Goal: Task Accomplishment & Management: Complete application form

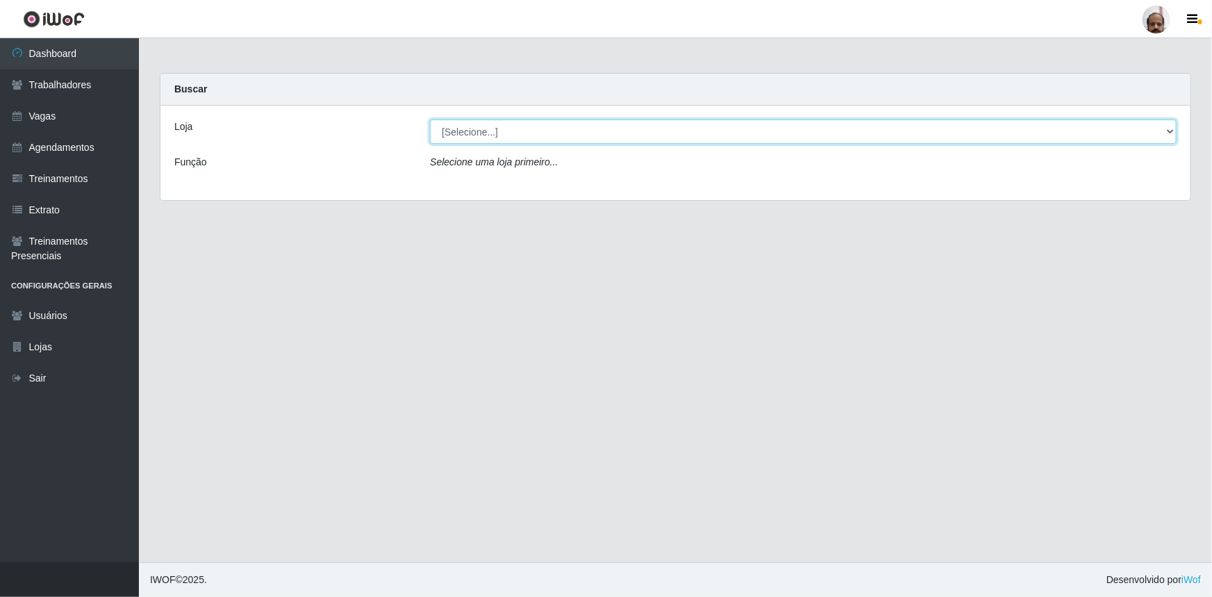
click at [1174, 135] on select "[Selecione...] Mar Vermelho - Loja 05" at bounding box center [803, 131] width 747 height 24
select select "252"
click at [430, 119] on select "[Selecione...] Mar Vermelho - Loja 05" at bounding box center [803, 131] width 747 height 24
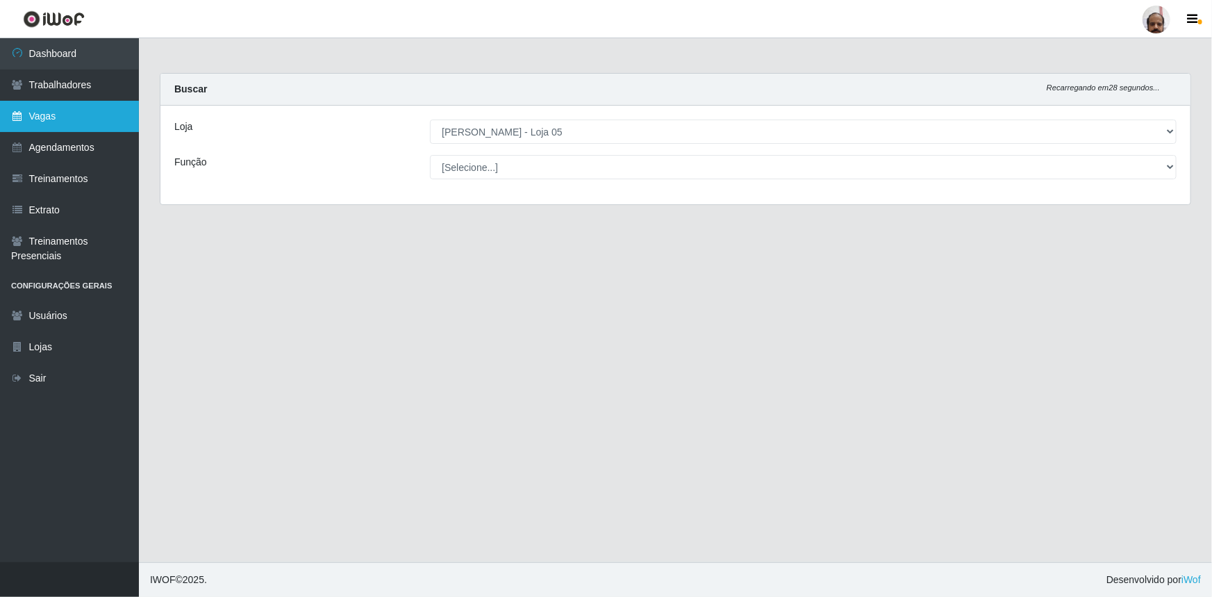
click at [58, 108] on link "Vagas" at bounding box center [69, 116] width 139 height 31
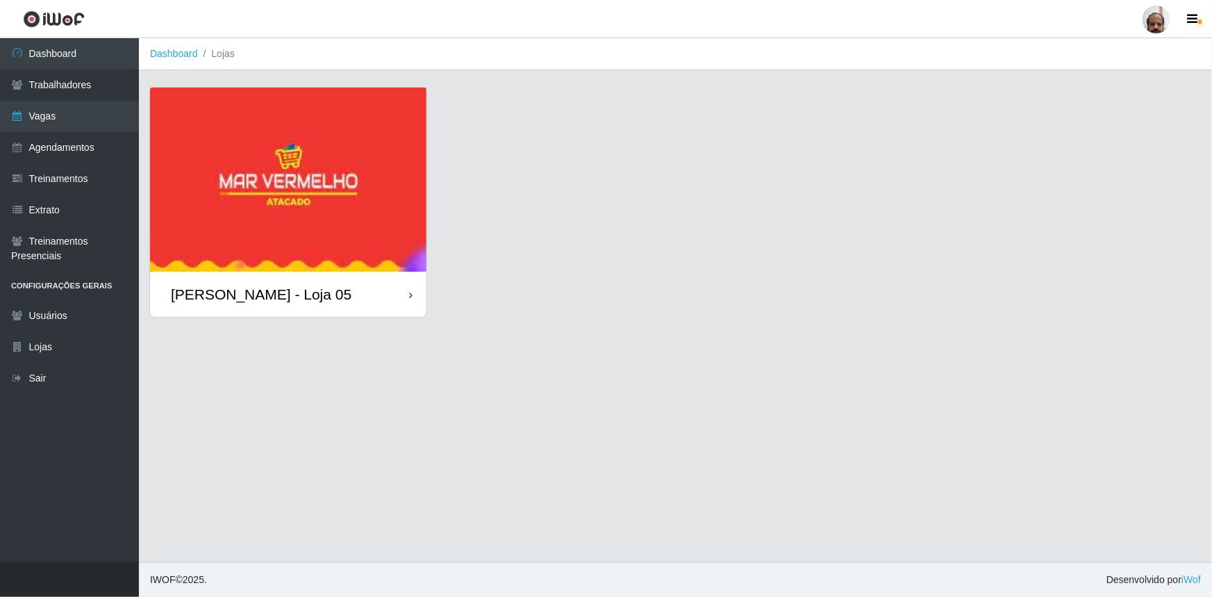
click at [278, 181] on img at bounding box center [288, 180] width 276 height 184
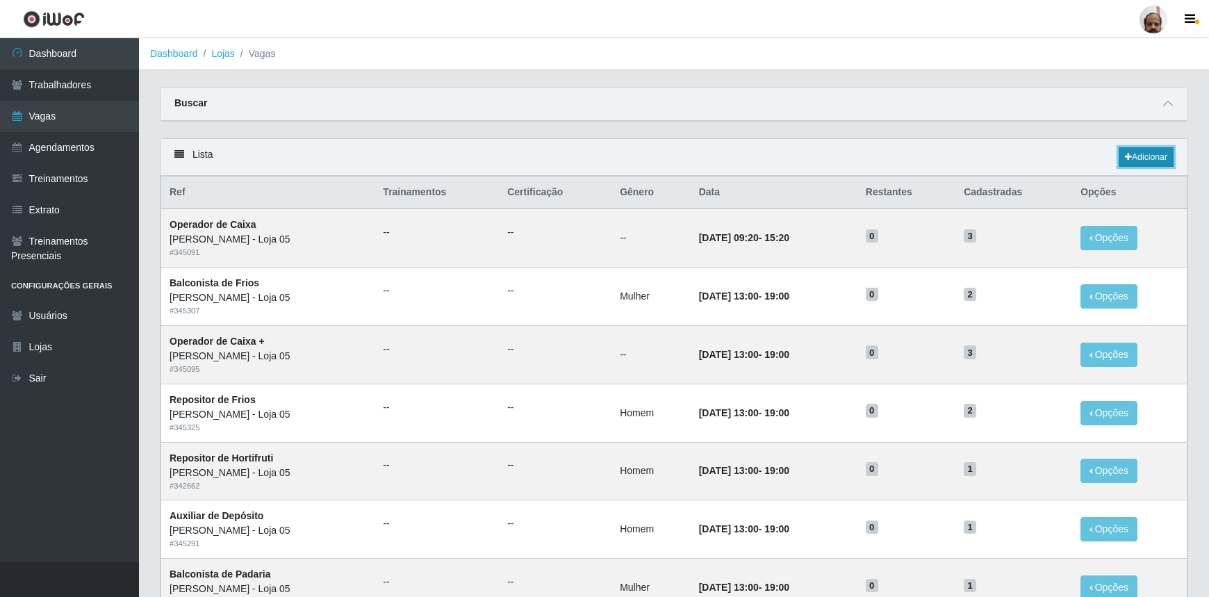
click at [1132, 153] on link "Adicionar" at bounding box center [1145, 156] width 55 height 19
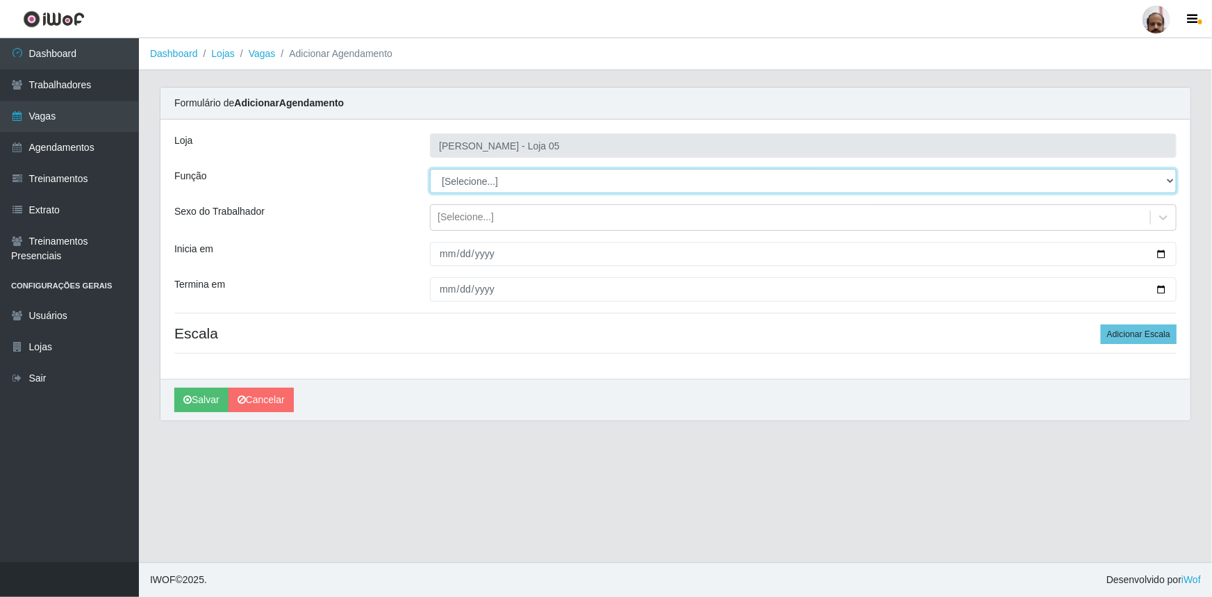
click at [1170, 181] on select "[Selecione...] ASG ASG + ASG ++ Auxiliar de Depósito Auxiliar de Depósito + Aux…" at bounding box center [803, 181] width 747 height 24
select select "110"
click at [430, 169] on select "[Selecione...] ASG ASG + ASG ++ Auxiliar de Depósito Auxiliar de Depósito + Aux…" at bounding box center [803, 181] width 747 height 24
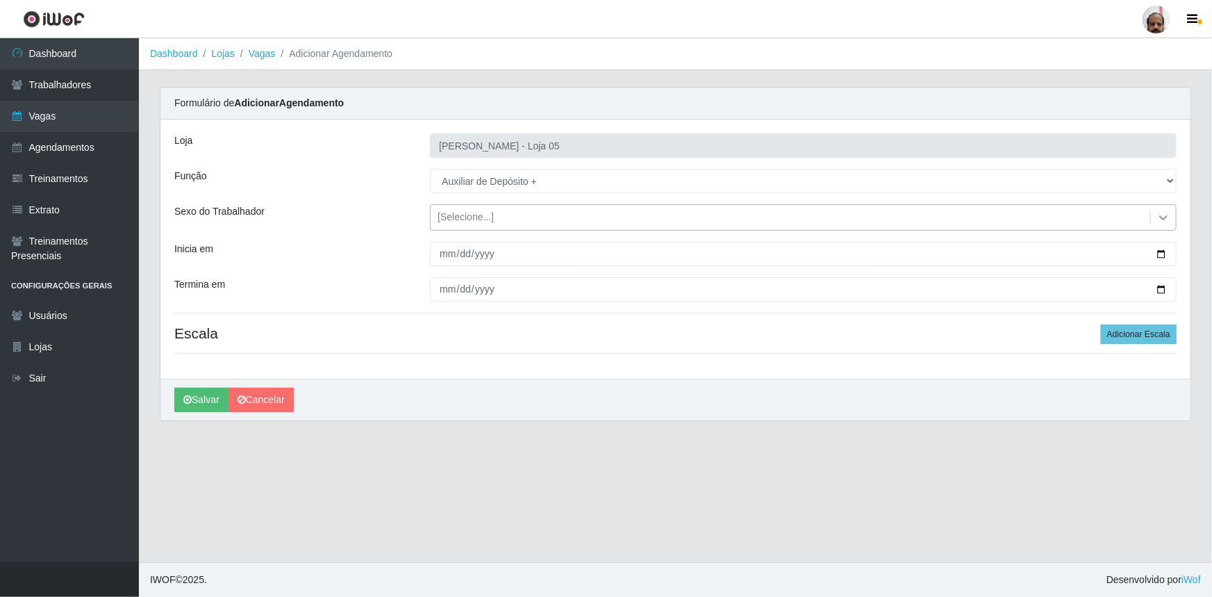
click at [1174, 222] on div at bounding box center [1163, 217] width 25 height 25
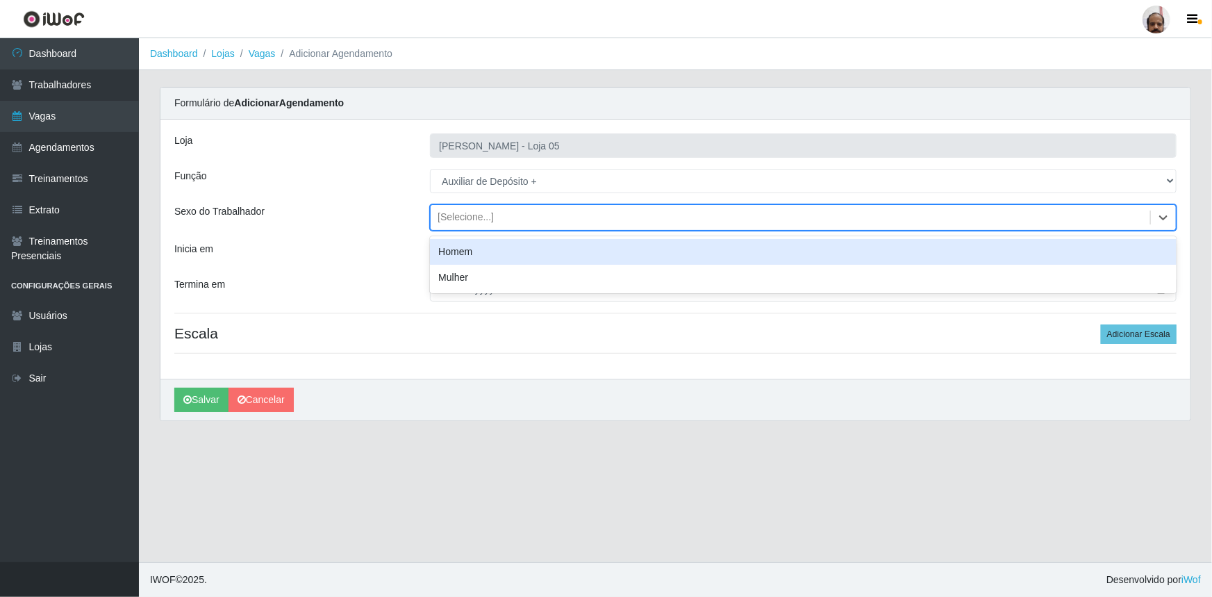
click at [455, 258] on div "Homem" at bounding box center [803, 252] width 747 height 26
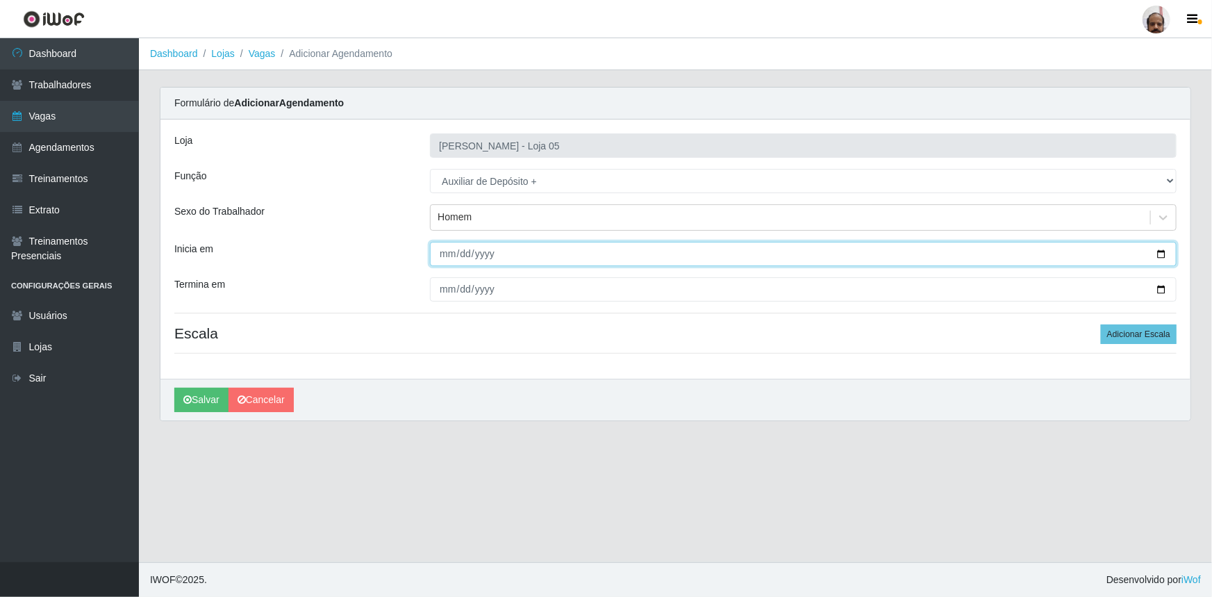
click at [1163, 253] on input "Inicia em" at bounding box center [803, 254] width 747 height 24
type input "[DATE]"
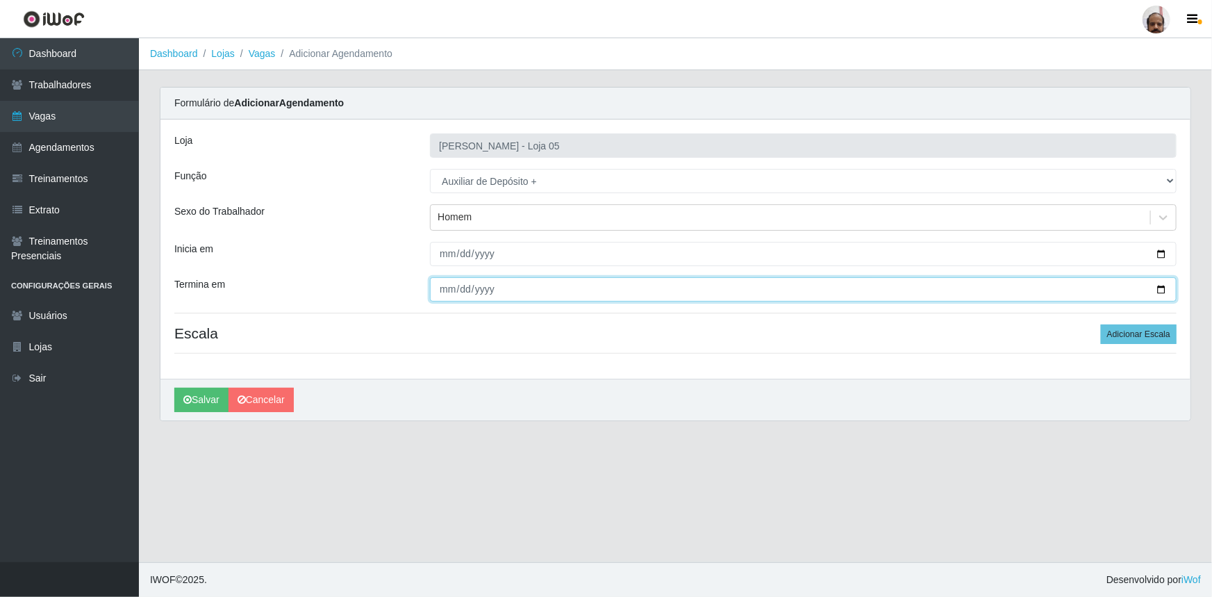
click at [1163, 288] on input "Termina em" at bounding box center [803, 289] width 747 height 24
type input "[DATE]"
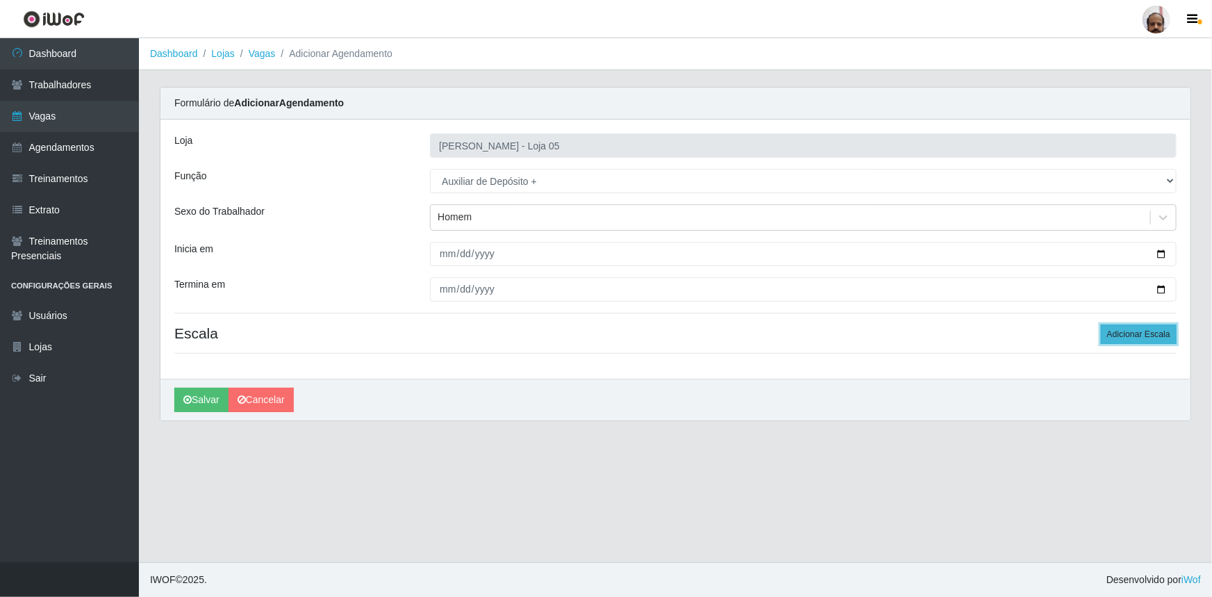
click at [1143, 331] on button "Adicionar Escala" at bounding box center [1139, 333] width 76 height 19
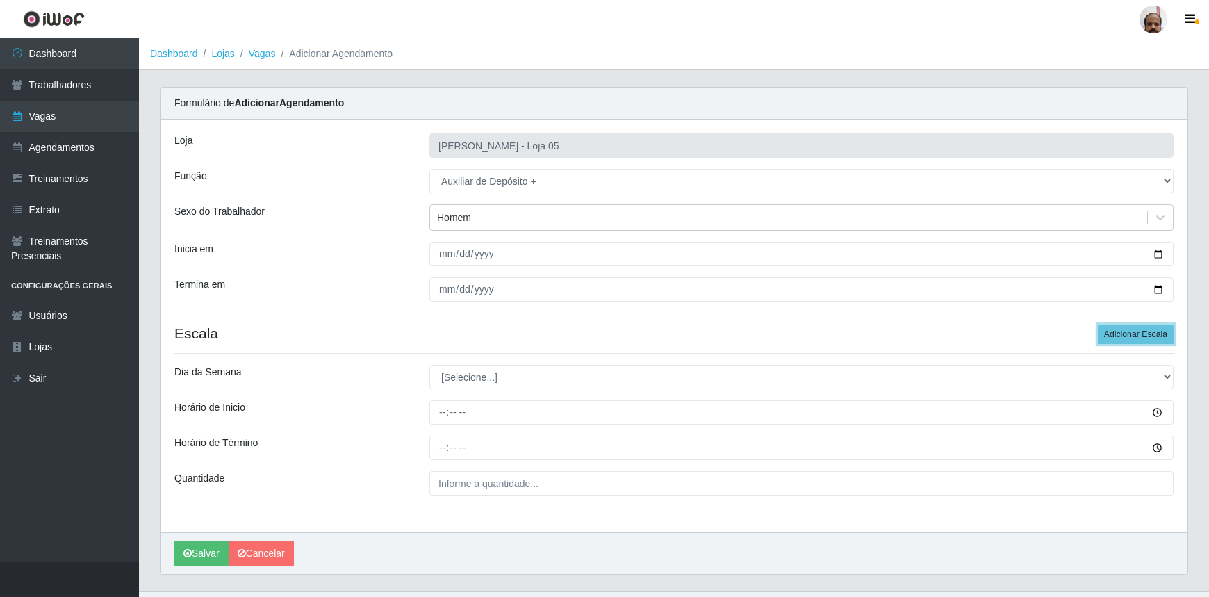
scroll to position [28, 0]
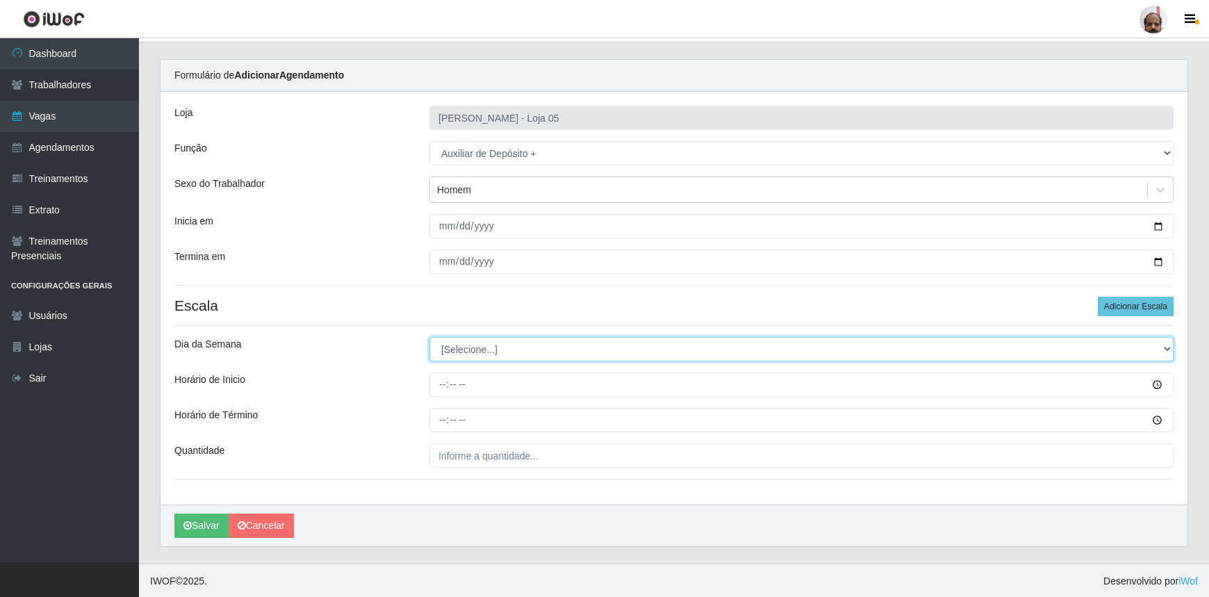
click at [1165, 342] on select "[Selecione...] Segunda Terça Quarta Quinta Sexta Sábado Domingo" at bounding box center [801, 349] width 744 height 24
select select "6"
click at [429, 337] on select "[Selecione...] Segunda Terça Quarta Quinta Sexta Sábado Domingo" at bounding box center [801, 349] width 744 height 24
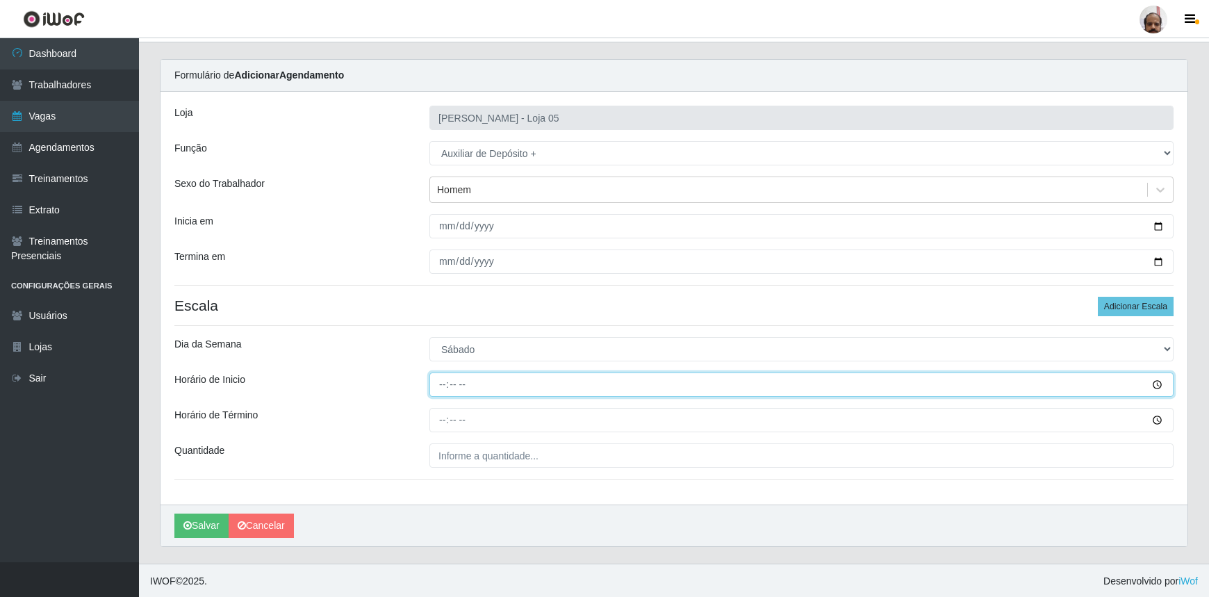
click at [440, 388] on input "Horário de Inicio" at bounding box center [801, 384] width 744 height 24
type input "23:00"
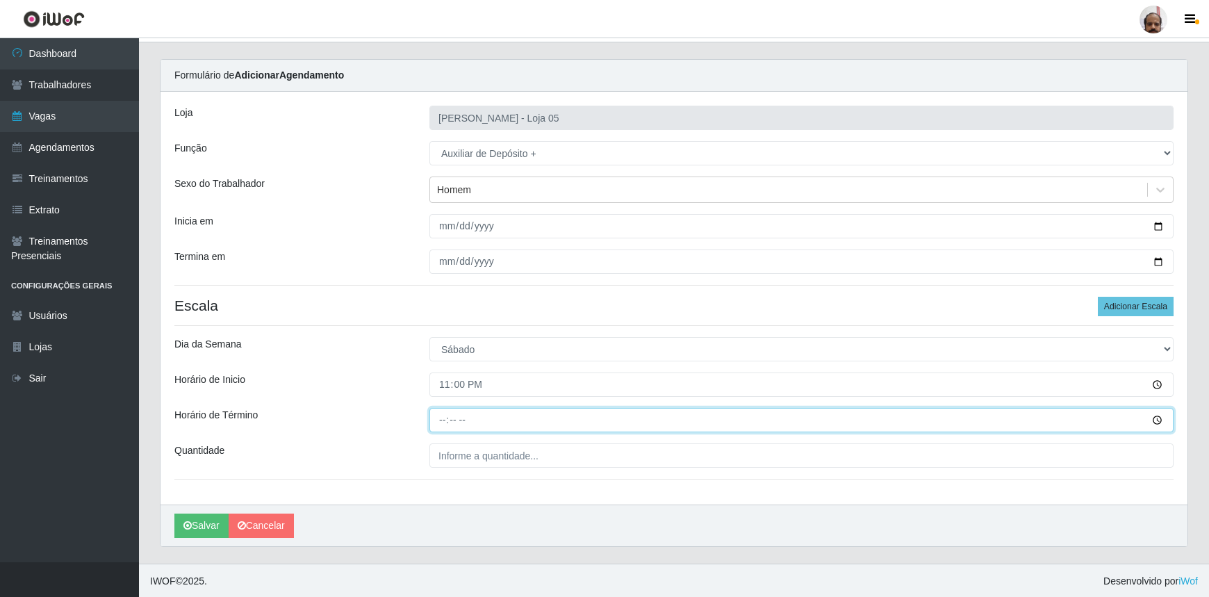
click at [442, 424] on input "Horário de Término" at bounding box center [801, 420] width 744 height 24
type input "05:00"
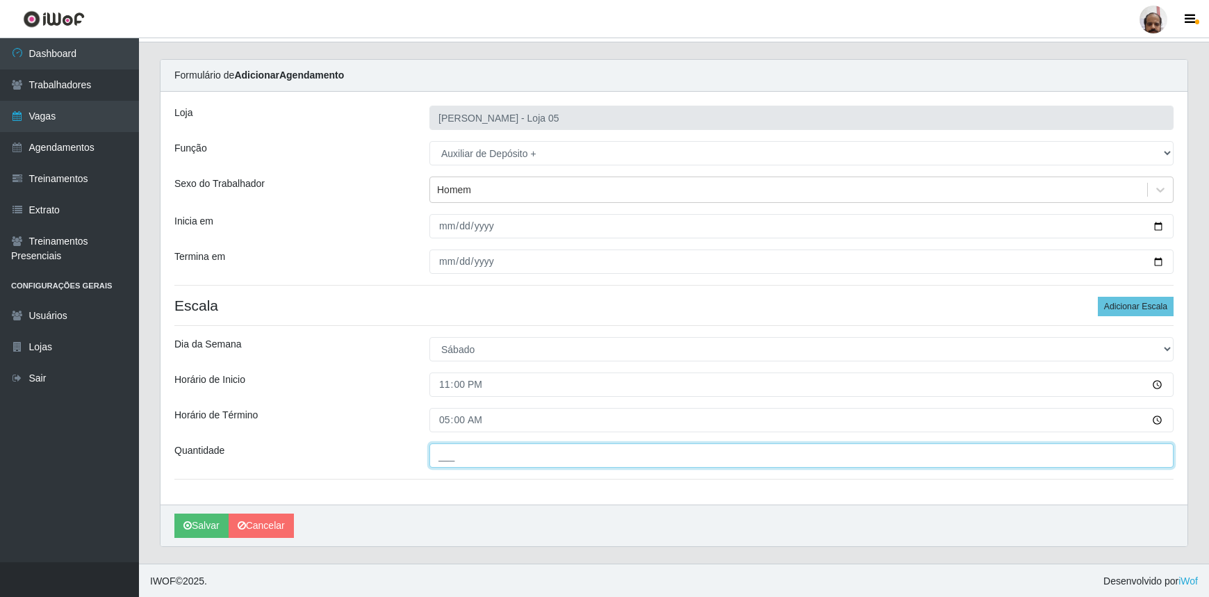
click at [568, 462] on input "___" at bounding box center [801, 455] width 744 height 24
type input "2__"
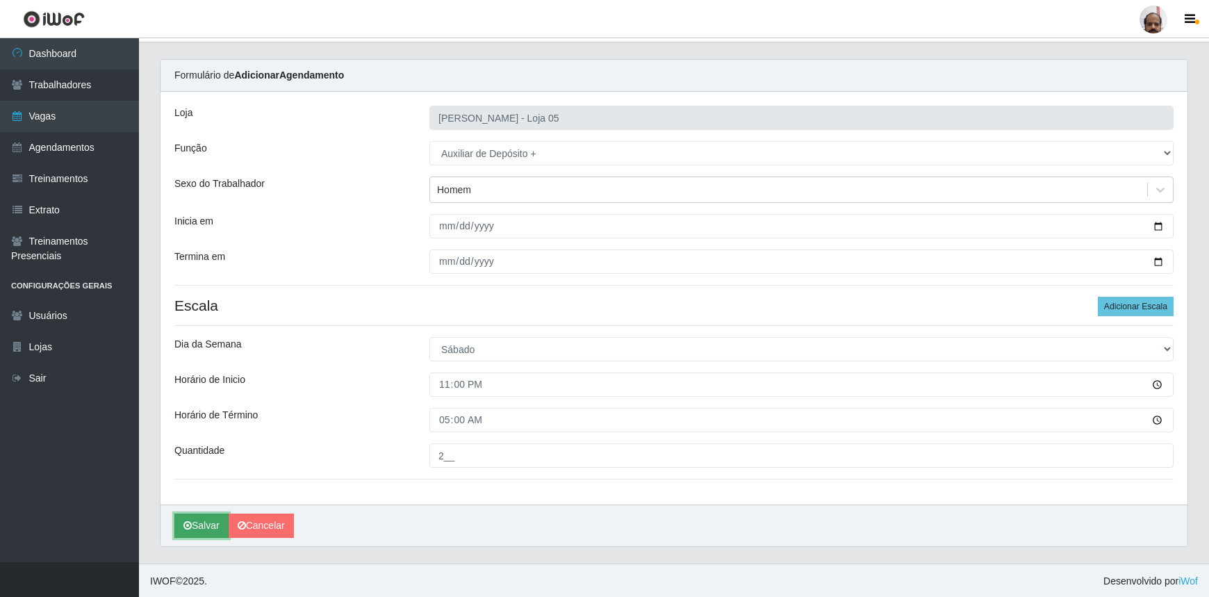
click at [208, 523] on button "Salvar" at bounding box center [201, 525] width 54 height 24
click at [204, 524] on button "Salvar" at bounding box center [201, 525] width 54 height 24
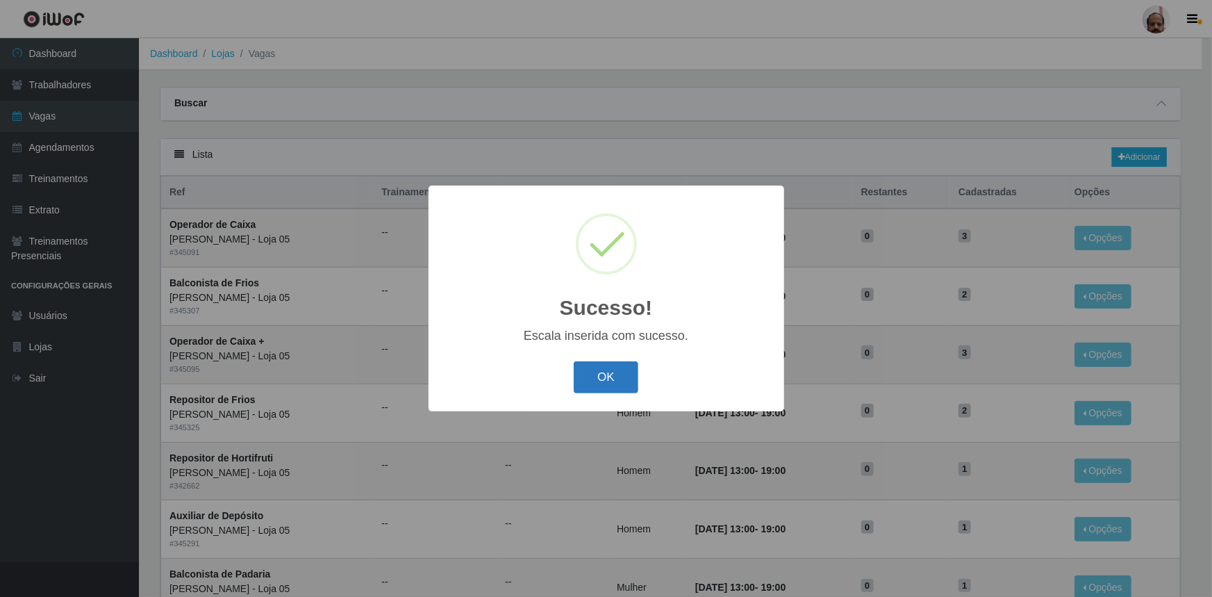
click at [597, 390] on button "OK" at bounding box center [606, 377] width 65 height 33
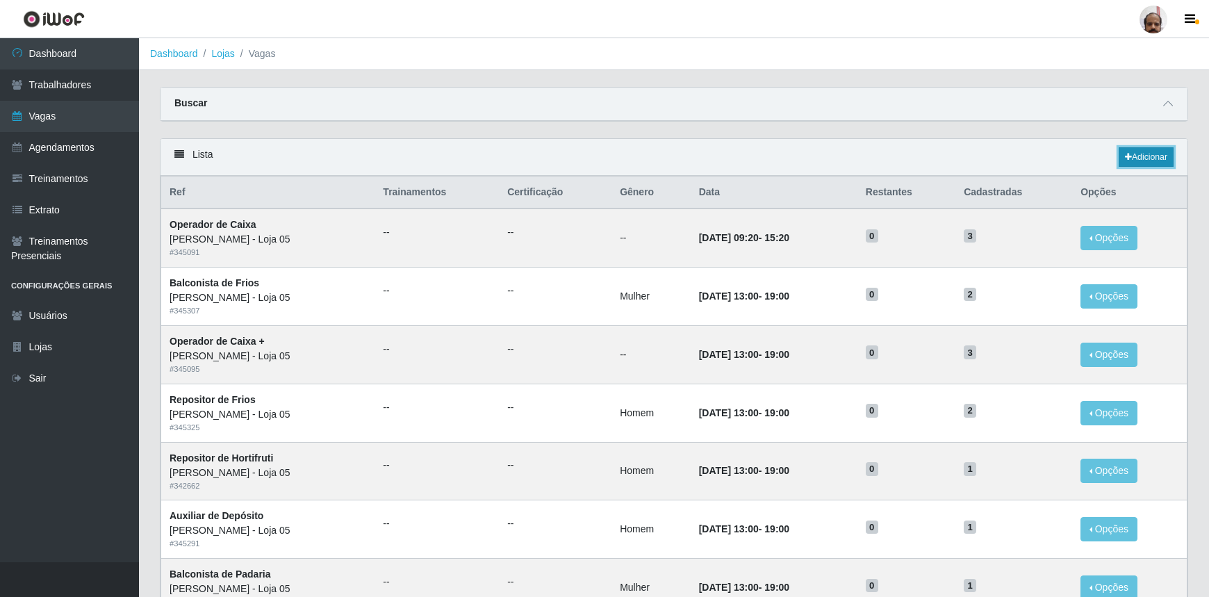
click at [1139, 148] on link "Adicionar" at bounding box center [1145, 156] width 55 height 19
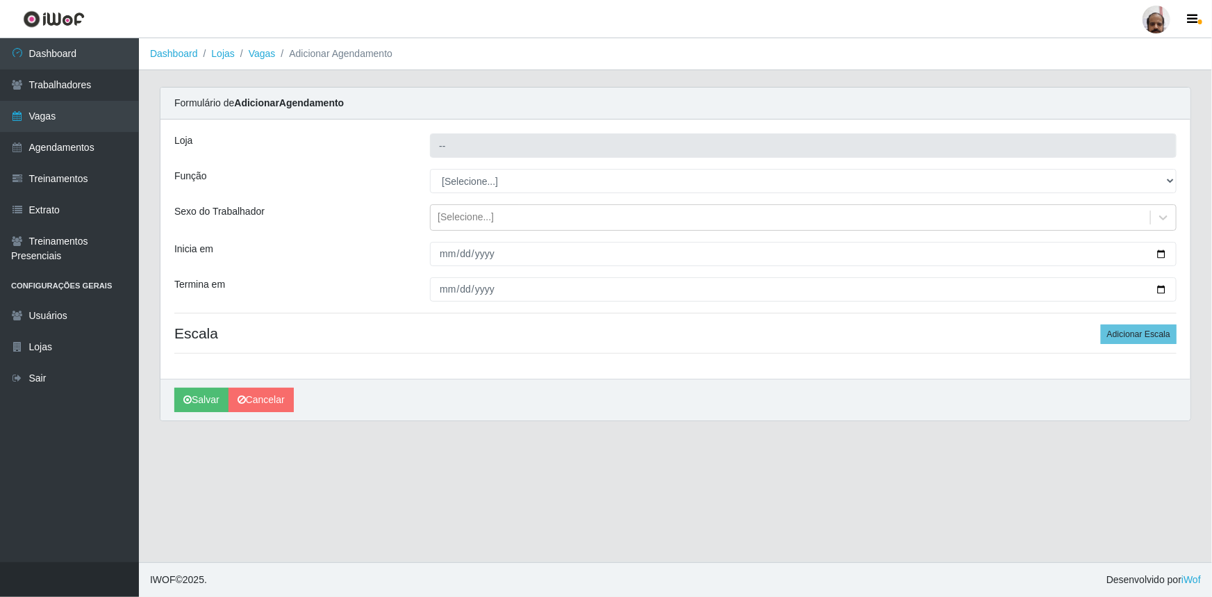
type input "[PERSON_NAME] - Loja 05"
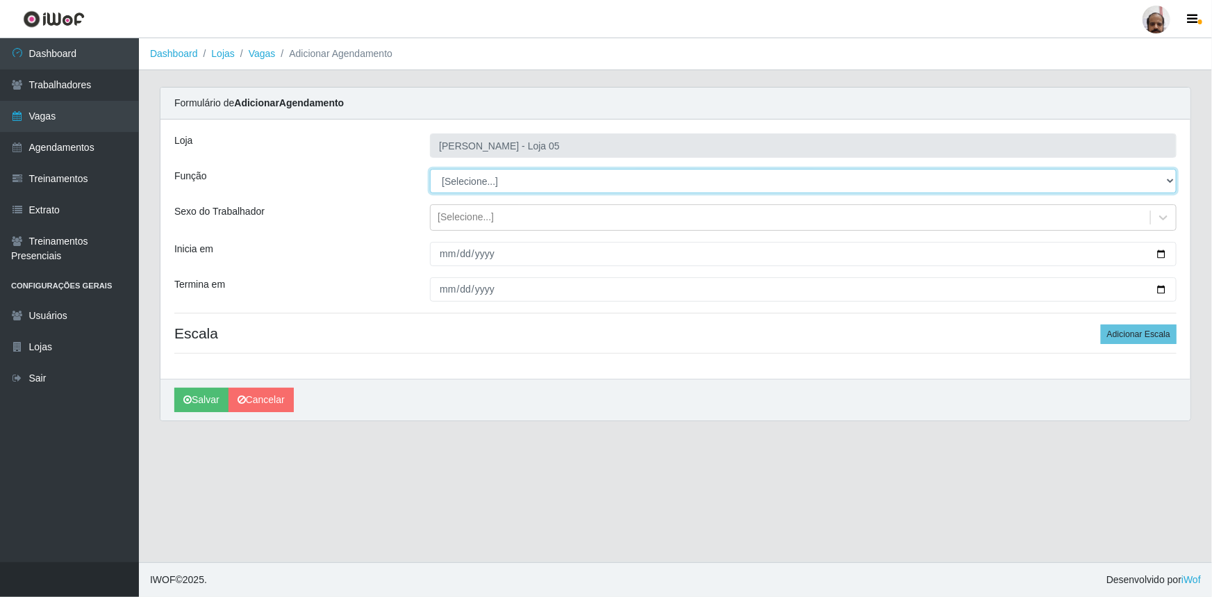
click at [1167, 181] on select "[Selecione...] ASG ASG + ASG ++ Auxiliar de Depósito Auxiliar de Depósito + Aux…" at bounding box center [803, 181] width 747 height 24
select select "82"
click at [430, 169] on select "[Selecione...] ASG ASG + ASG ++ Auxiliar de Depósito Auxiliar de Depósito + Aux…" at bounding box center [803, 181] width 747 height 24
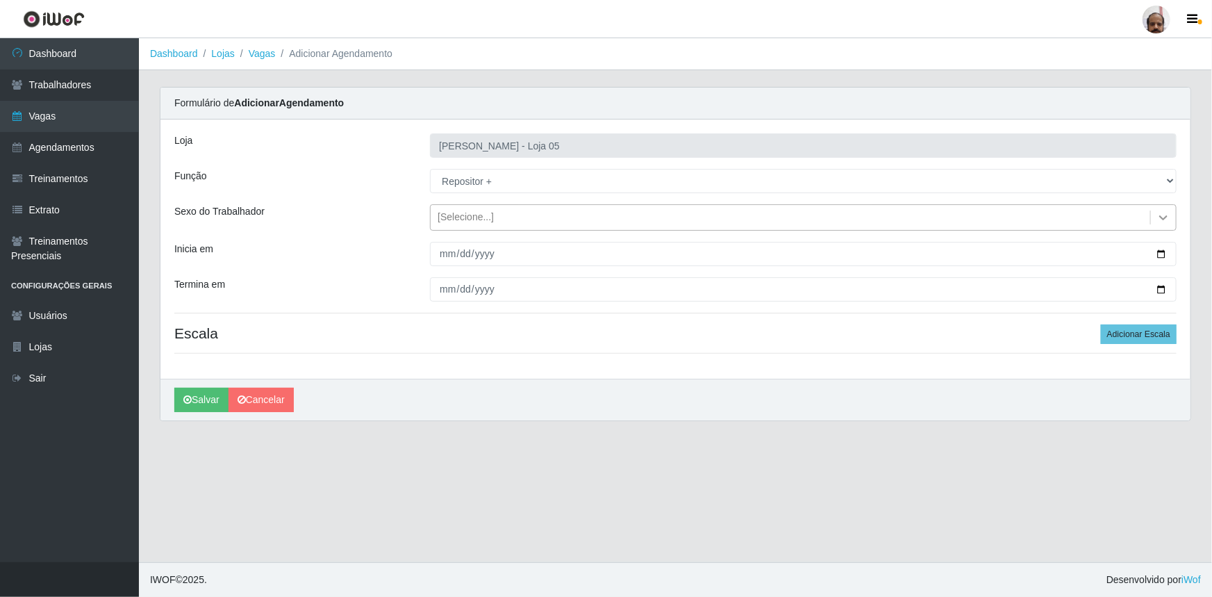
click at [1171, 215] on div at bounding box center [1163, 217] width 25 height 25
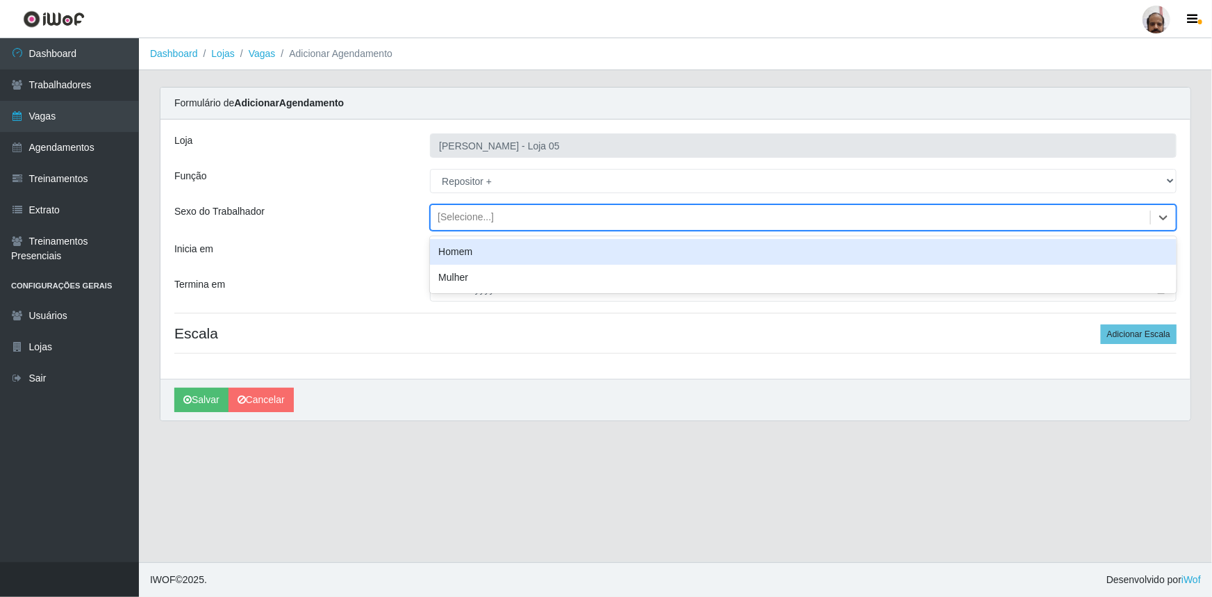
click at [463, 252] on div "Homem" at bounding box center [803, 252] width 747 height 26
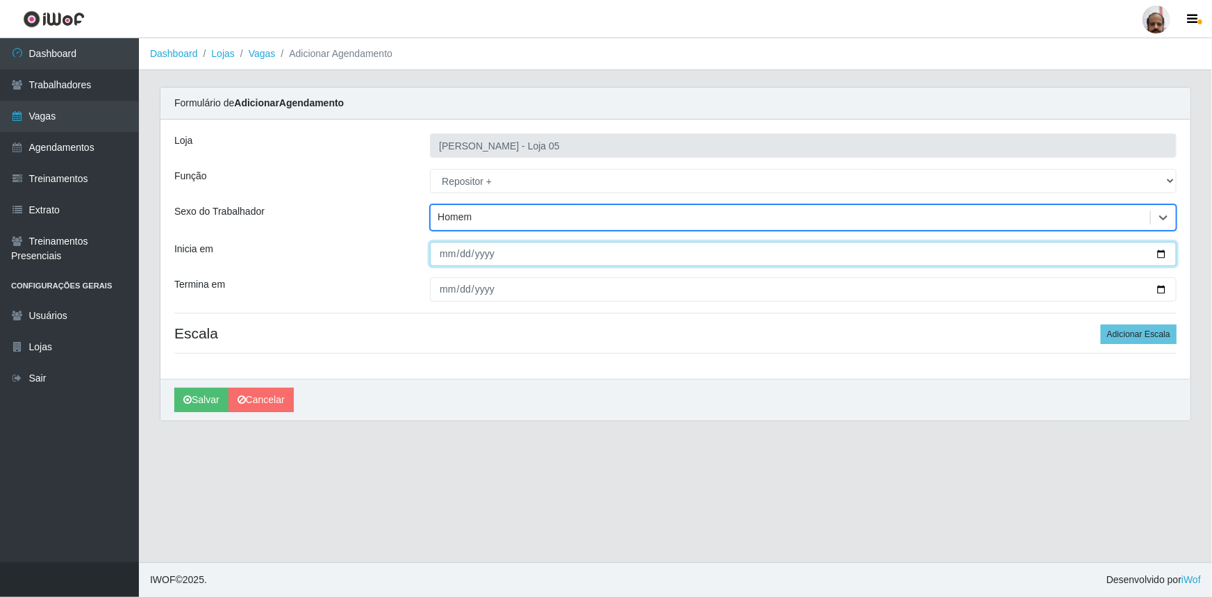
click at [1168, 258] on input "Inicia em" at bounding box center [803, 254] width 747 height 24
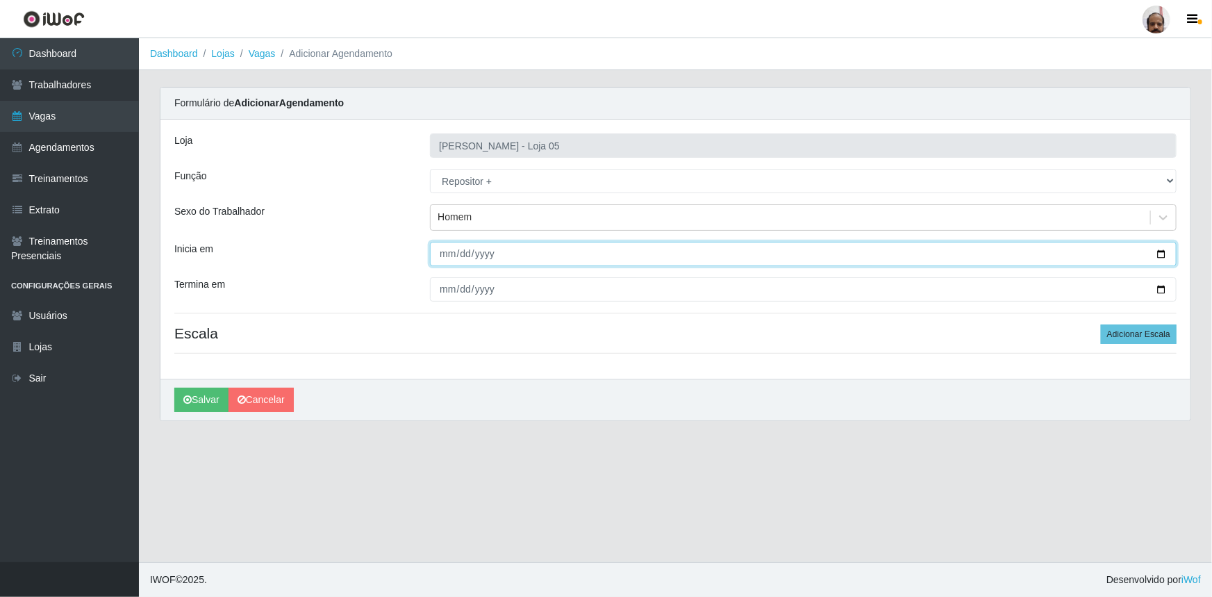
click at [1162, 257] on input "Inicia em" at bounding box center [803, 254] width 747 height 24
type input "[DATE]"
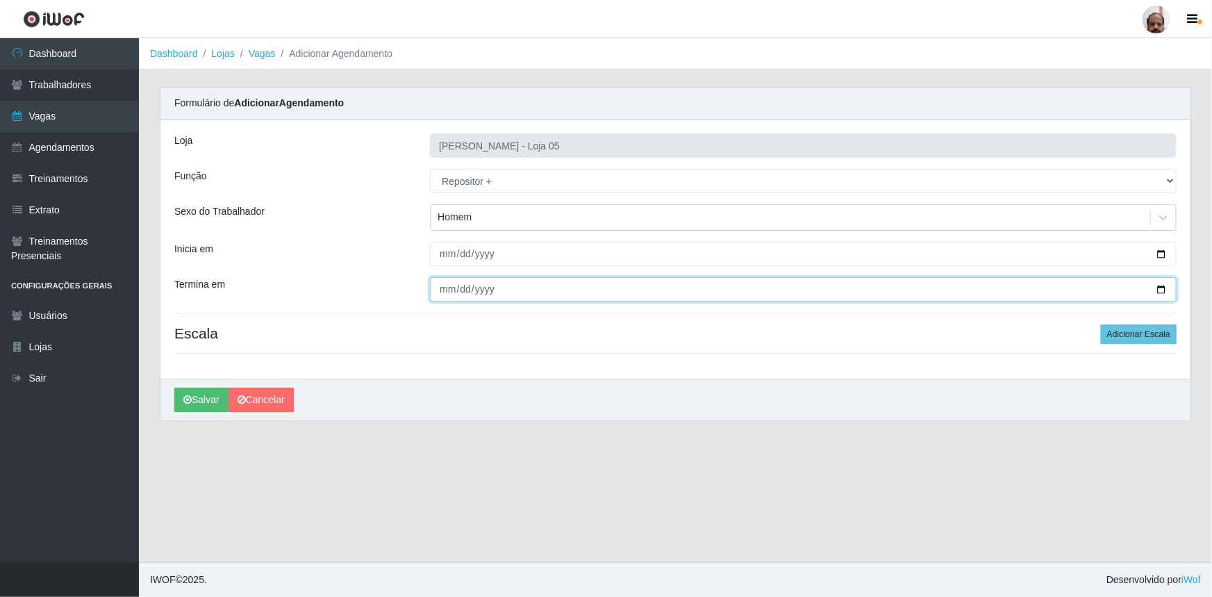
click at [1159, 290] on input "Termina em" at bounding box center [803, 289] width 747 height 24
type input "[DATE]"
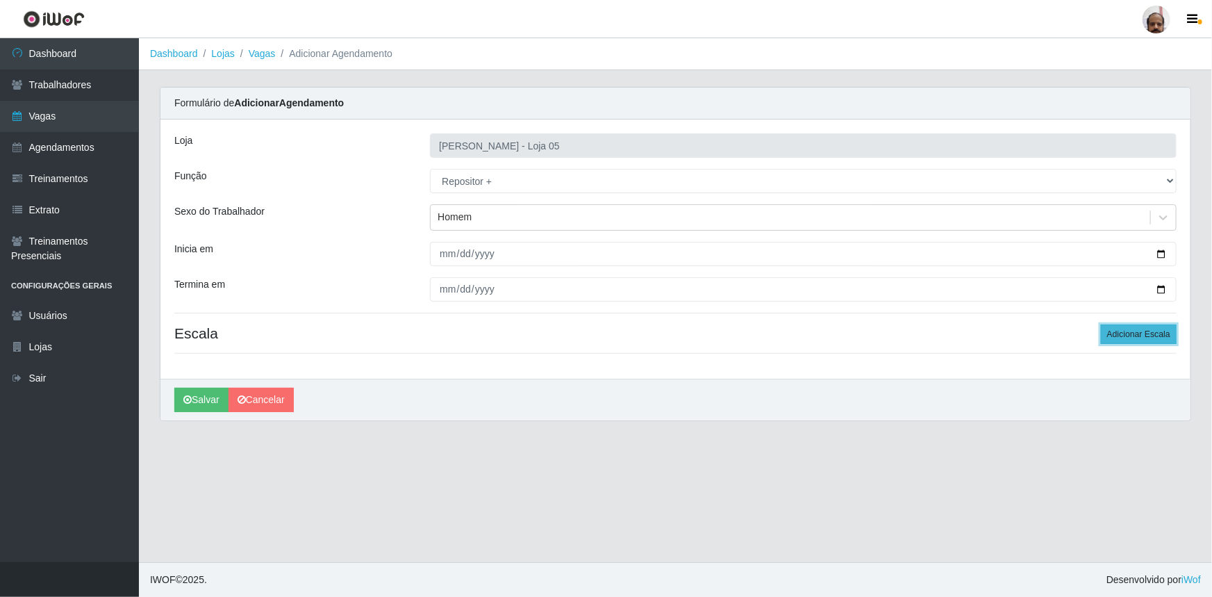
click at [1140, 336] on button "Adicionar Escala" at bounding box center [1139, 333] width 76 height 19
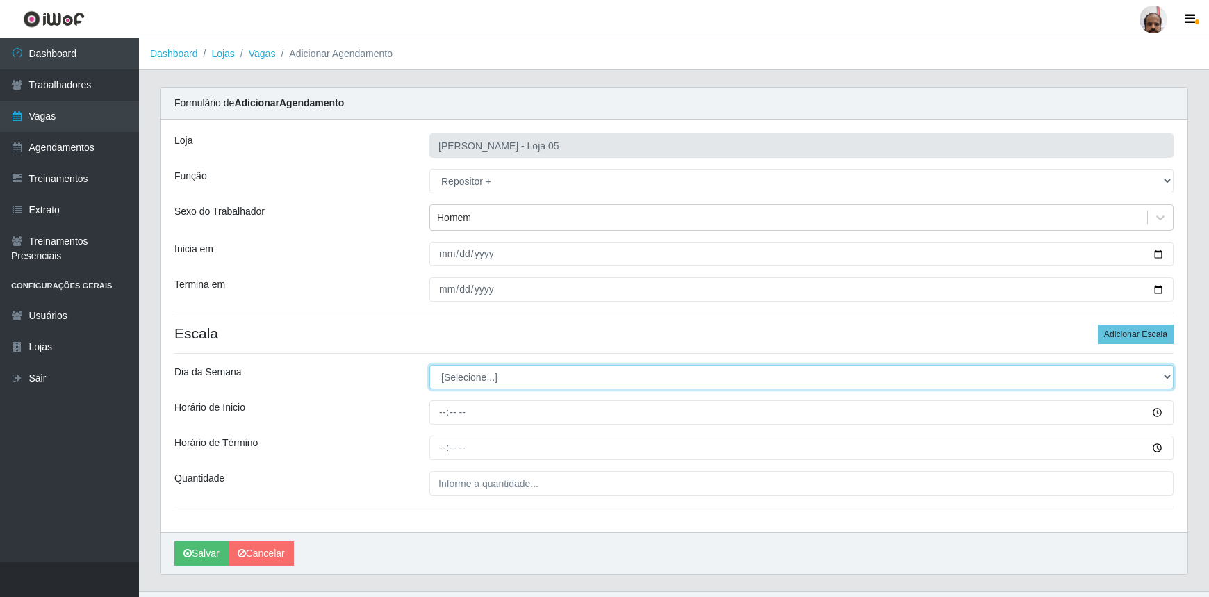
drag, startPoint x: 1170, startPoint y: 377, endPoint x: 1159, endPoint y: 381, distance: 11.2
click at [1170, 377] on select "[Selecione...] Segunda Terça Quarta Quinta Sexta Sábado Domingo" at bounding box center [801, 377] width 744 height 24
select select "6"
click at [429, 365] on select "[Selecione...] Segunda Terça Quarta Quinta Sexta Sábado Domingo" at bounding box center [801, 377] width 744 height 24
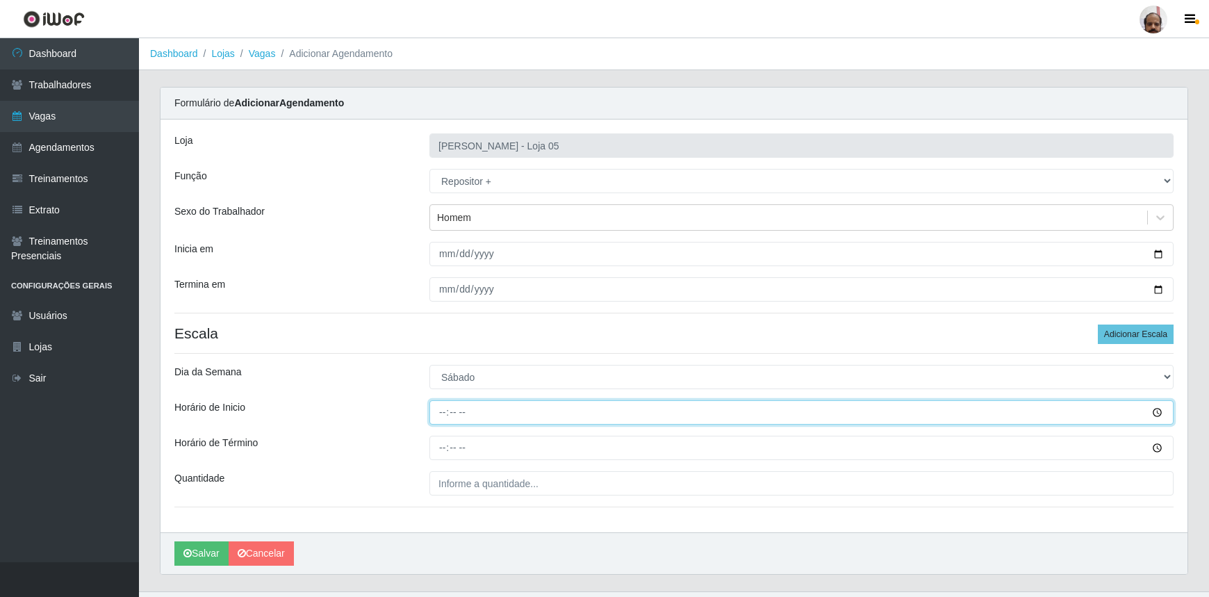
click at [445, 413] on input "Horário de Inicio" at bounding box center [801, 412] width 744 height 24
type input "23:00"
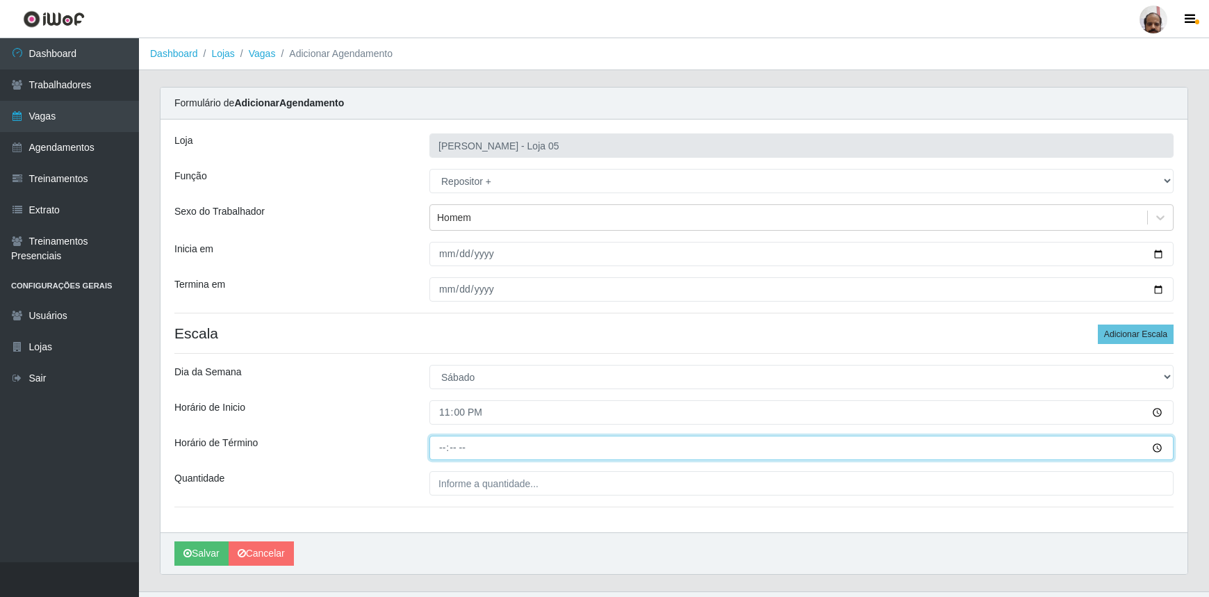
click at [437, 449] on input "Horário de Término" at bounding box center [801, 447] width 744 height 24
type input "05:00"
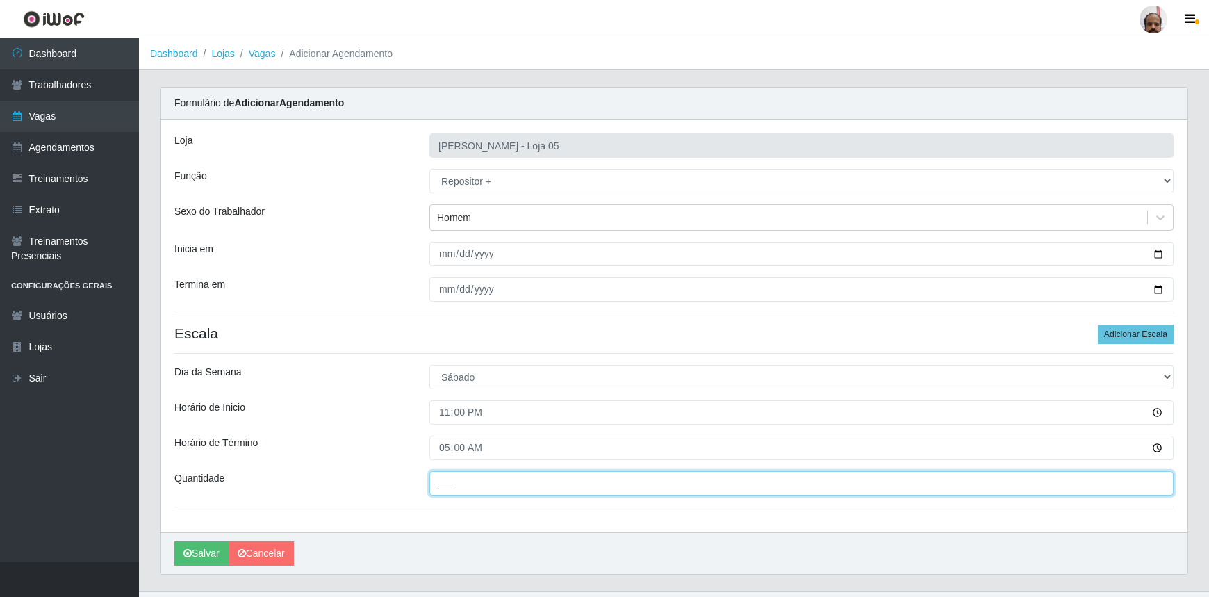
click at [615, 492] on input "___" at bounding box center [801, 483] width 744 height 24
type input "5__"
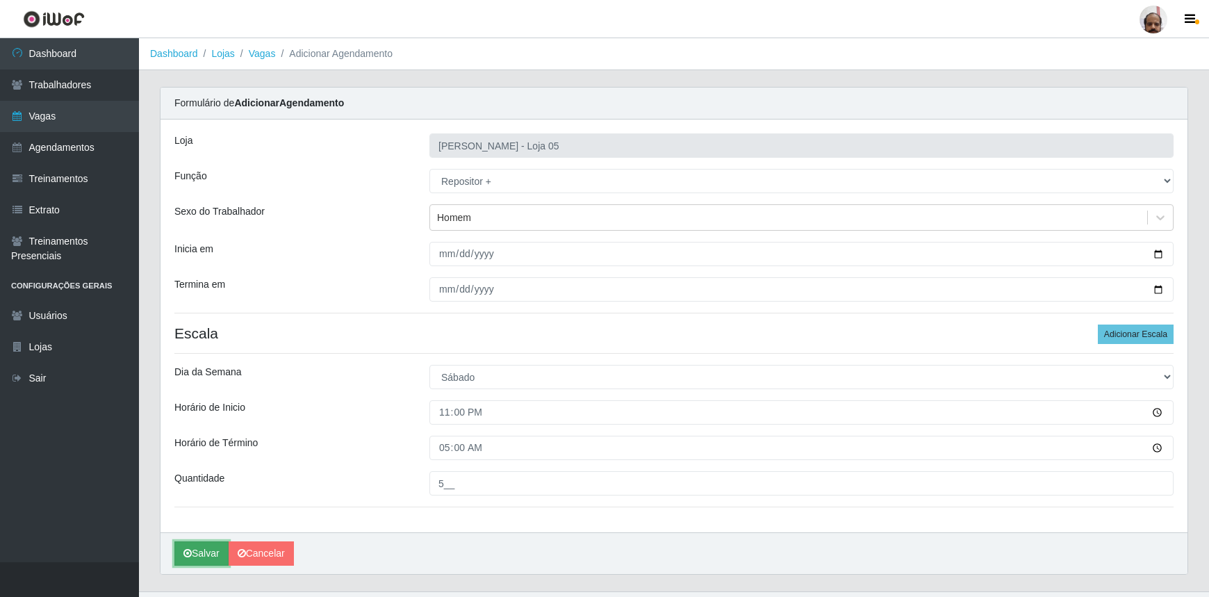
click at [181, 558] on button "Salvar" at bounding box center [201, 553] width 54 height 24
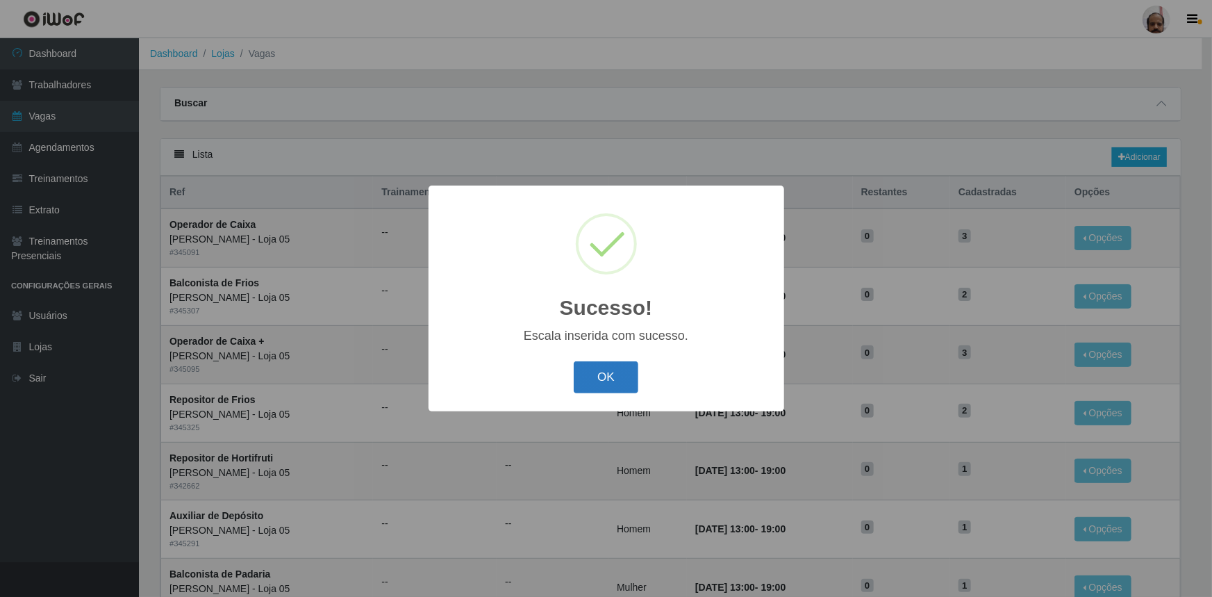
click at [612, 373] on button "OK" at bounding box center [606, 377] width 65 height 33
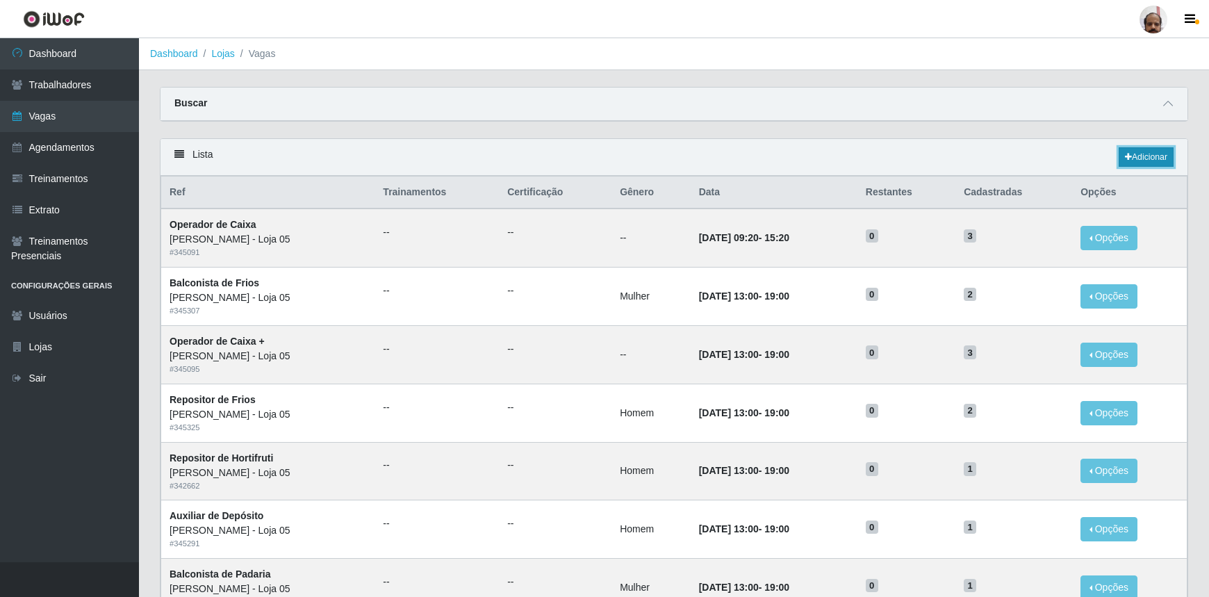
click at [1149, 154] on link "Adicionar" at bounding box center [1145, 156] width 55 height 19
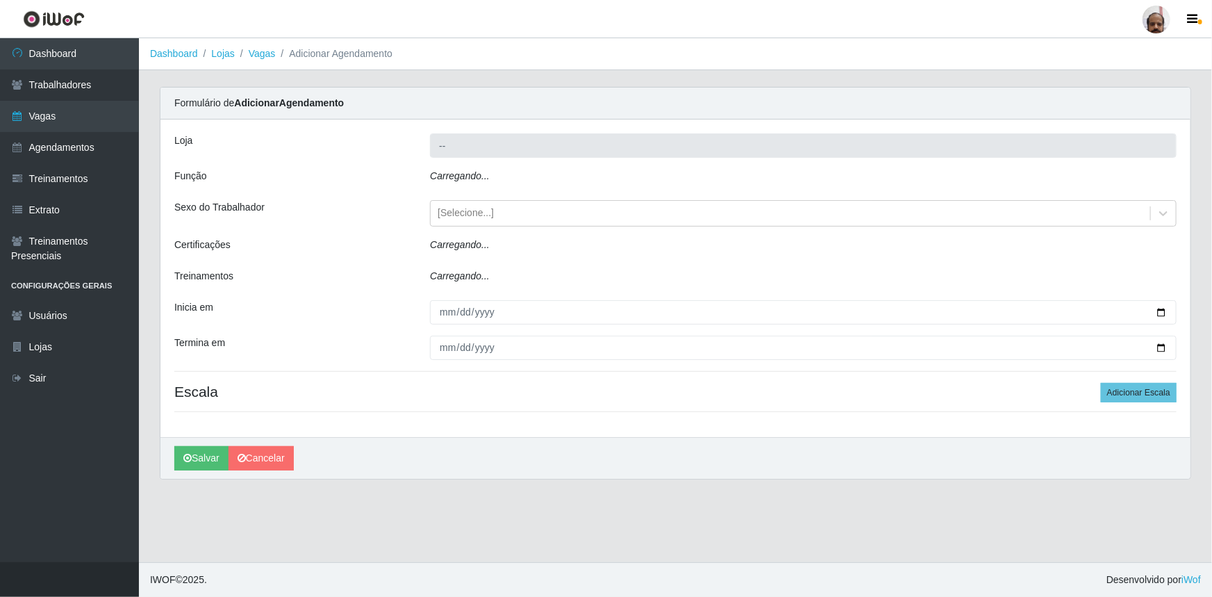
type input "[PERSON_NAME] - Loja 05"
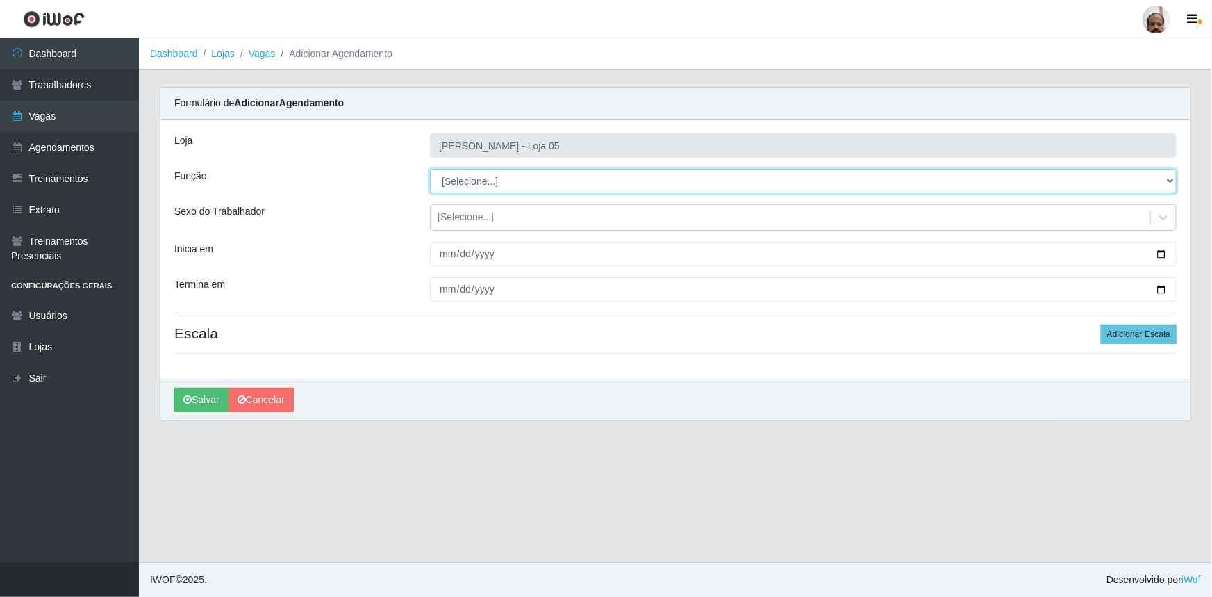
click at [1170, 182] on select "[Selecione...] ASG ASG + ASG ++ Auxiliar de Depósito Auxiliar de Depósito + Aux…" at bounding box center [803, 181] width 747 height 24
select select "110"
click at [430, 169] on select "[Selecione...] ASG ASG + ASG ++ Auxiliar de Depósito Auxiliar de Depósito + Aux…" at bounding box center [803, 181] width 747 height 24
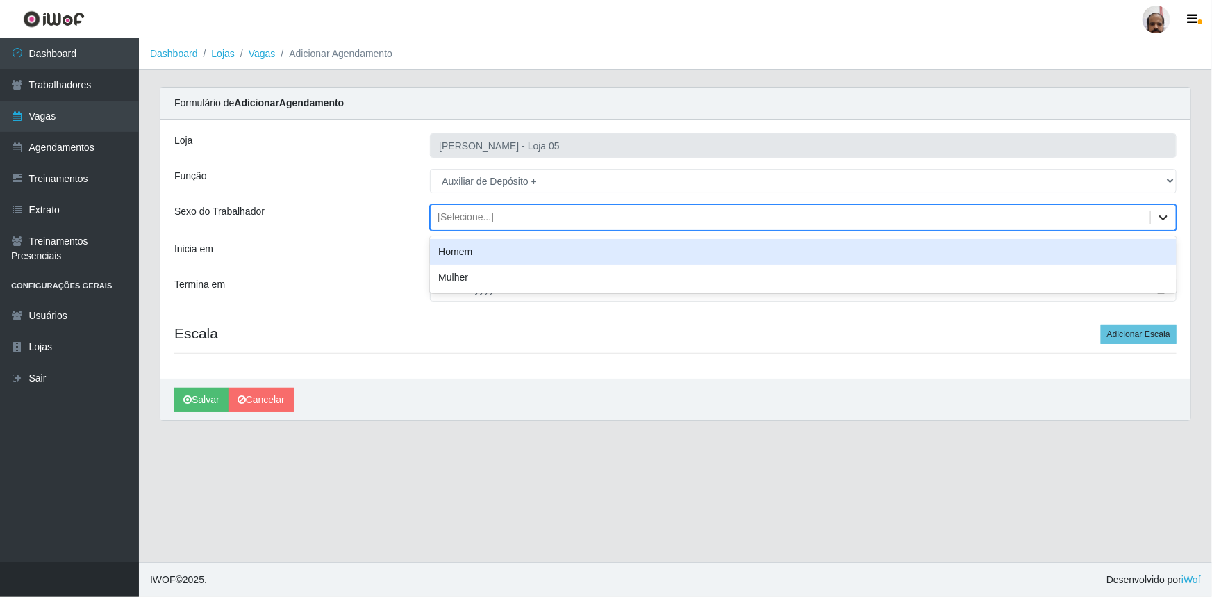
click at [1164, 221] on icon at bounding box center [1163, 217] width 14 height 14
click at [472, 254] on div "Homem" at bounding box center [803, 252] width 747 height 26
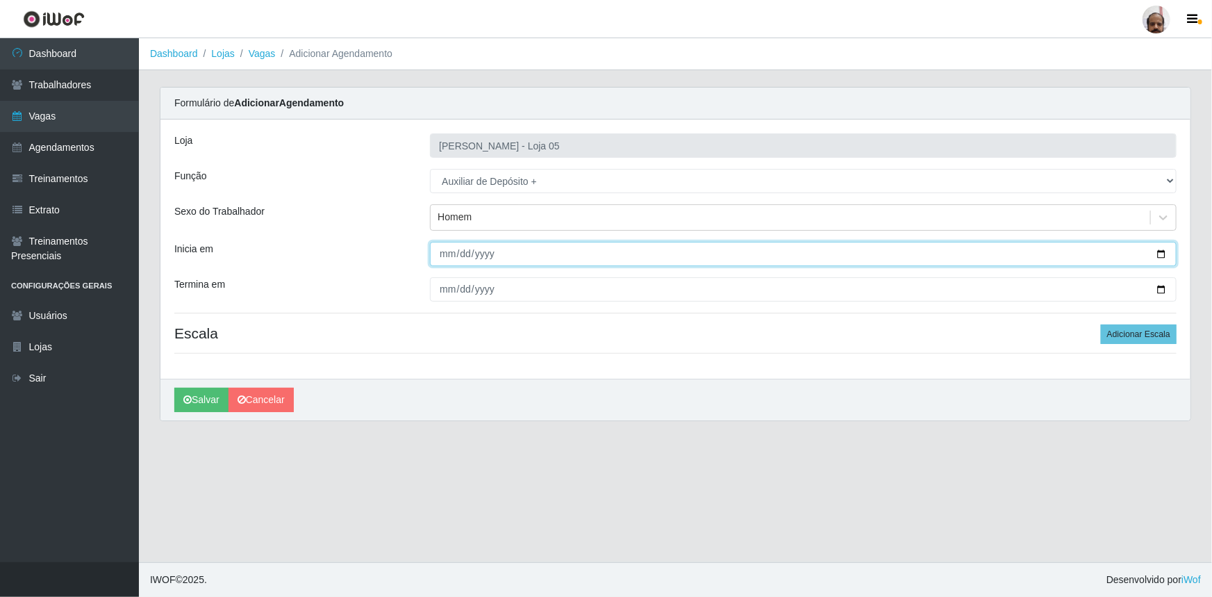
click at [1165, 255] on input "Inicia em" at bounding box center [803, 254] width 747 height 24
type input "[DATE]"
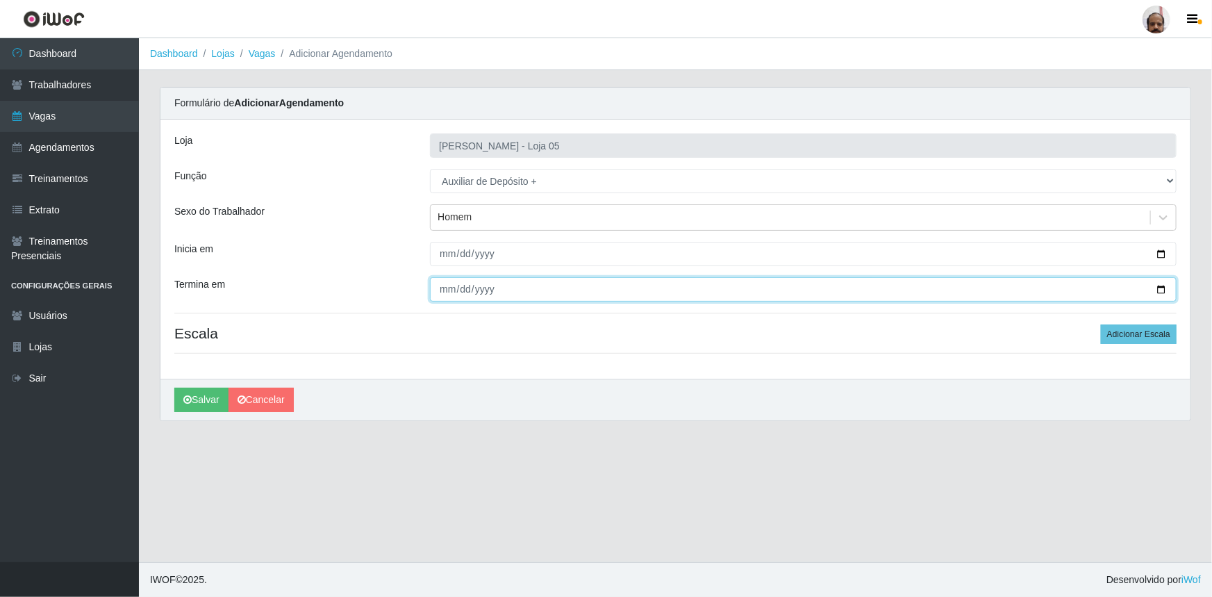
click at [1158, 285] on input "Termina em" at bounding box center [803, 289] width 747 height 24
type input "[DATE]"
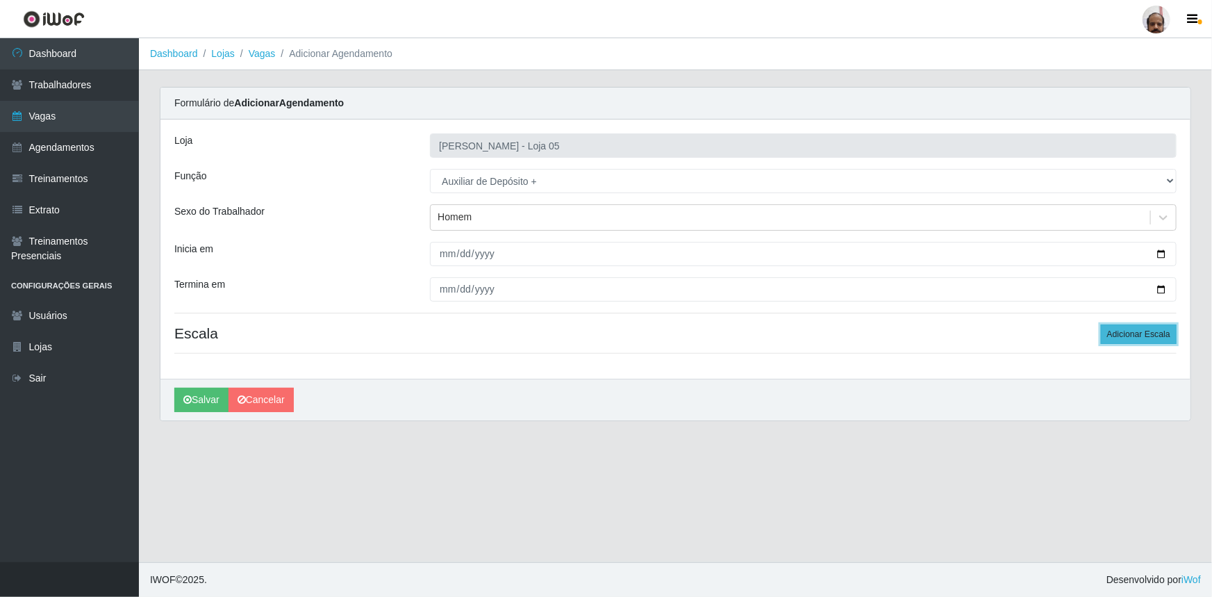
click at [1130, 332] on button "Adicionar Escala" at bounding box center [1139, 333] width 76 height 19
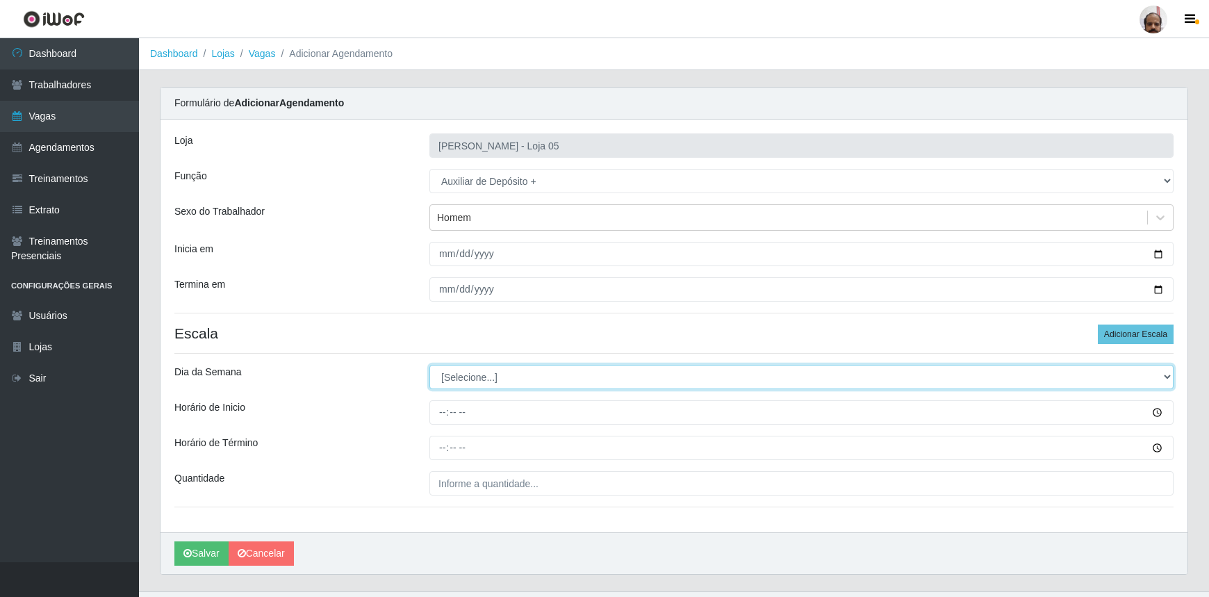
click at [1165, 374] on select "[Selecione...] Segunda Terça Quarta Quinta Sexta Sábado Domingo" at bounding box center [801, 377] width 744 height 24
select select "1"
click at [429, 365] on select "[Selecione...] Segunda Terça Quarta Quinta Sexta Sábado Domingo" at bounding box center [801, 377] width 744 height 24
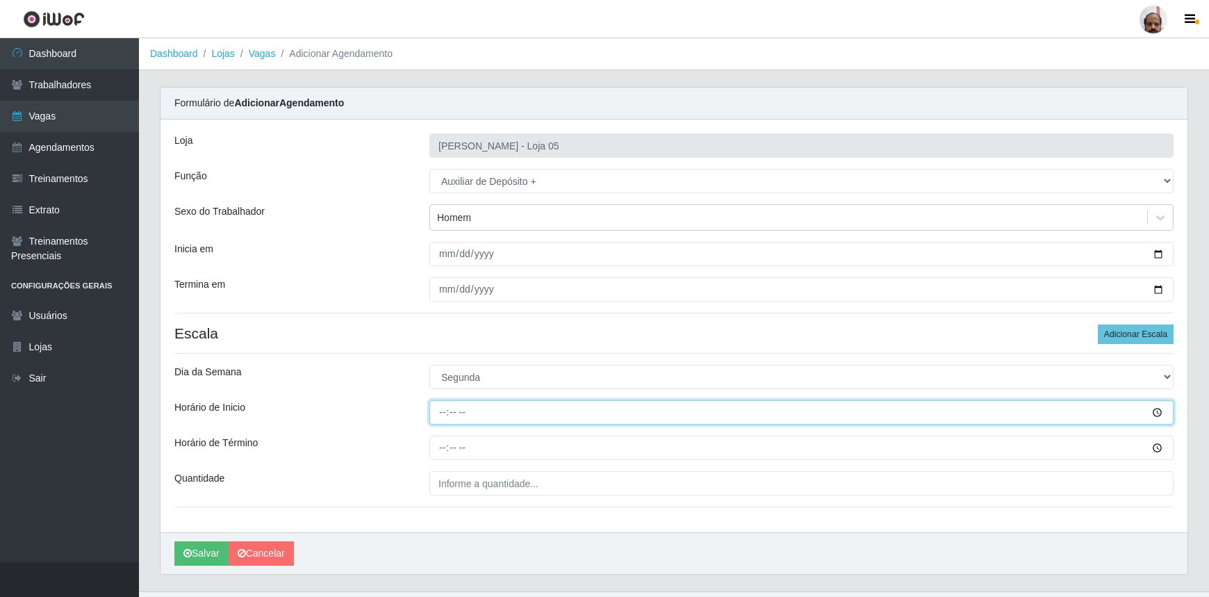
click at [438, 410] on input "Horário de Inicio" at bounding box center [801, 412] width 744 height 24
type input "23:00"
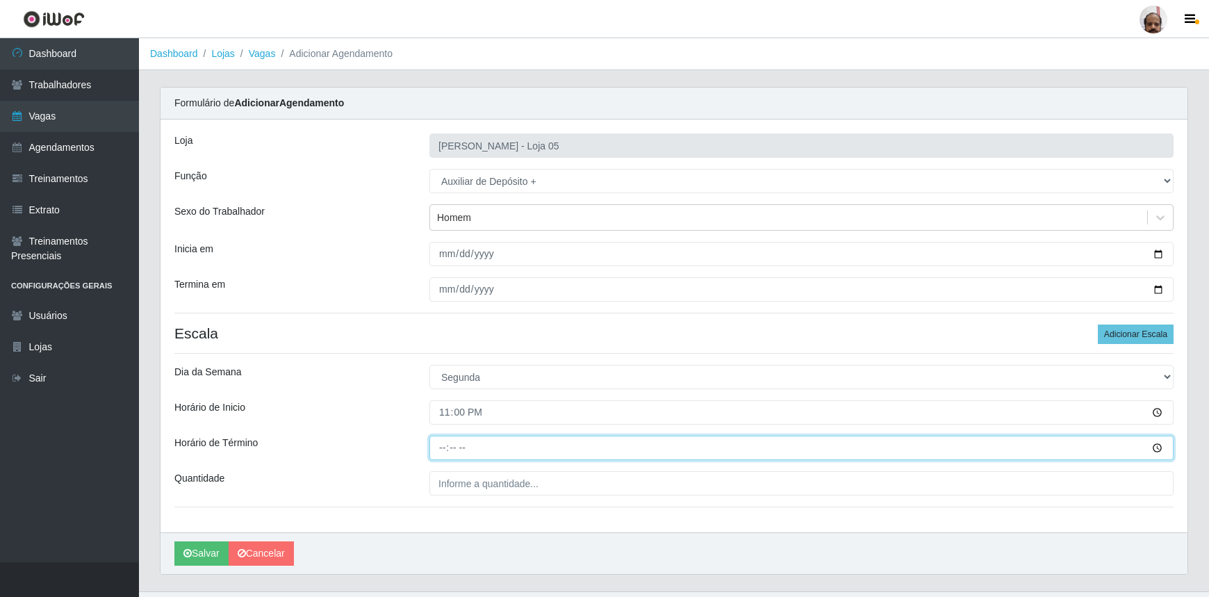
click at [445, 451] on input "Horário de Término" at bounding box center [801, 447] width 744 height 24
type input "05:00"
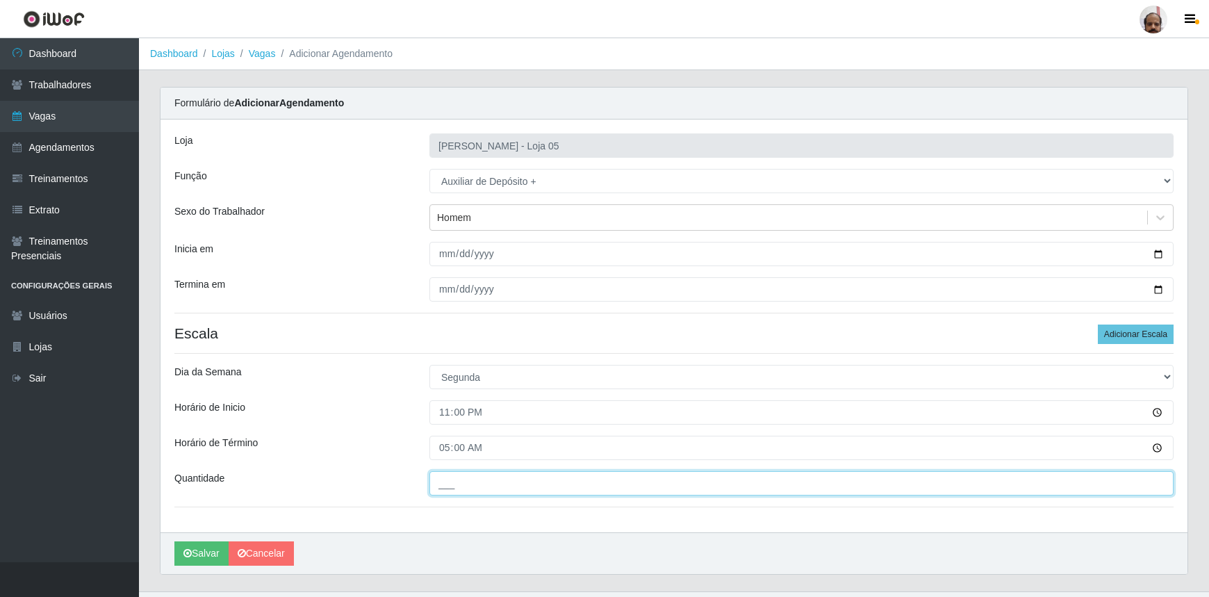
click at [542, 480] on input "___" at bounding box center [801, 483] width 744 height 24
type input "5__"
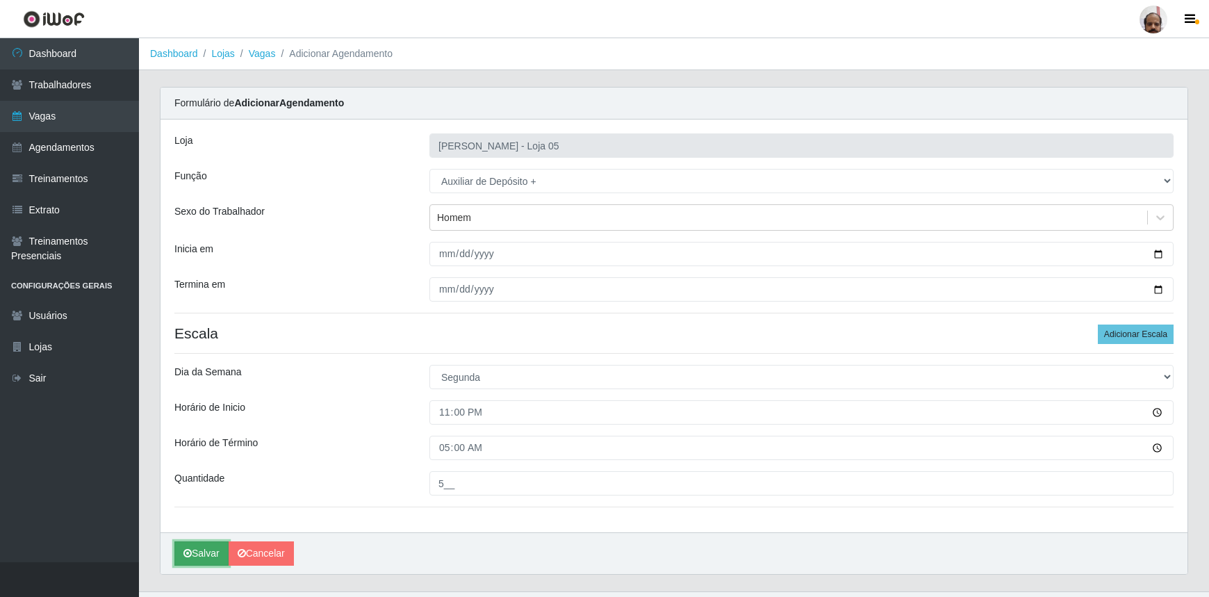
click at [204, 559] on button "Salvar" at bounding box center [201, 553] width 54 height 24
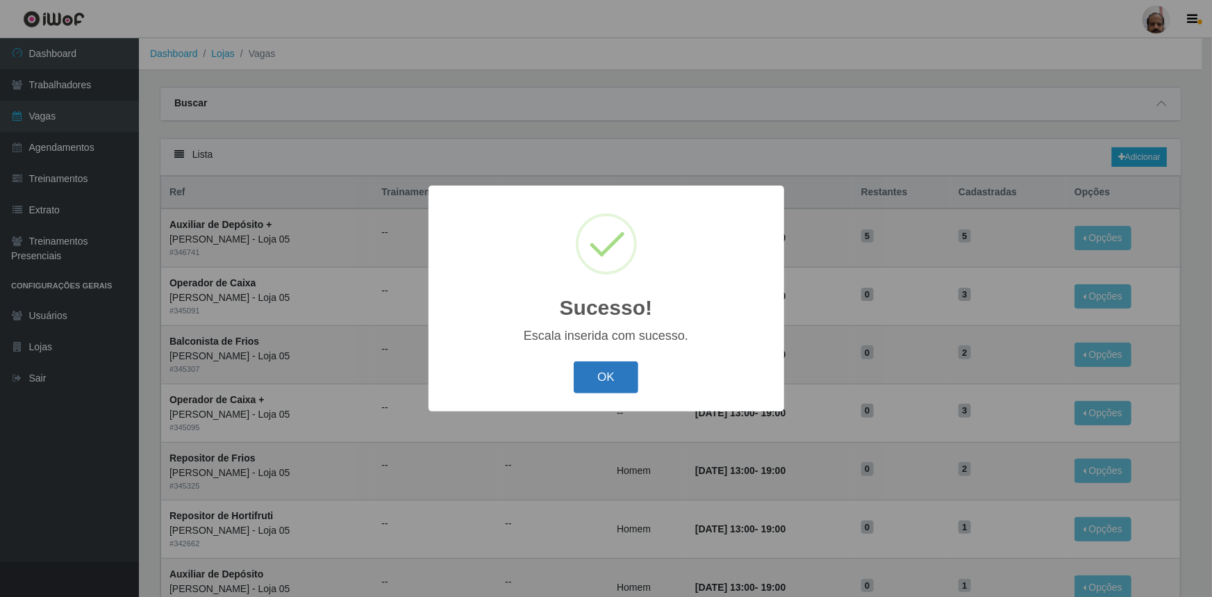
click at [606, 376] on button "OK" at bounding box center [606, 377] width 65 height 33
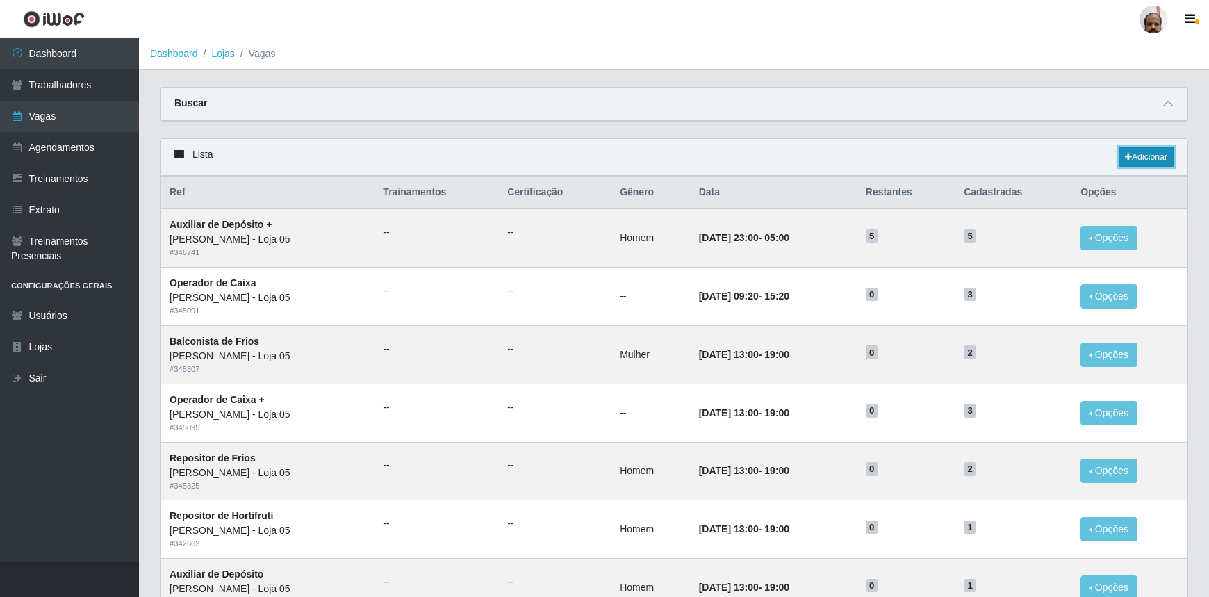
click at [1141, 158] on link "Adicionar" at bounding box center [1145, 156] width 55 height 19
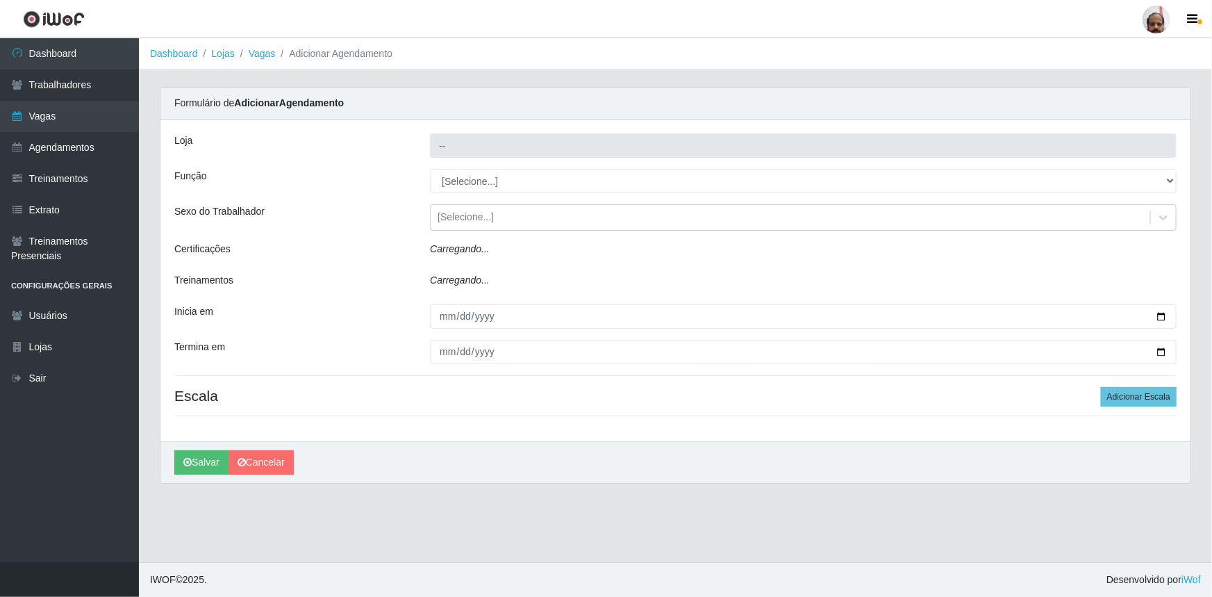
type input "[PERSON_NAME] - Loja 05"
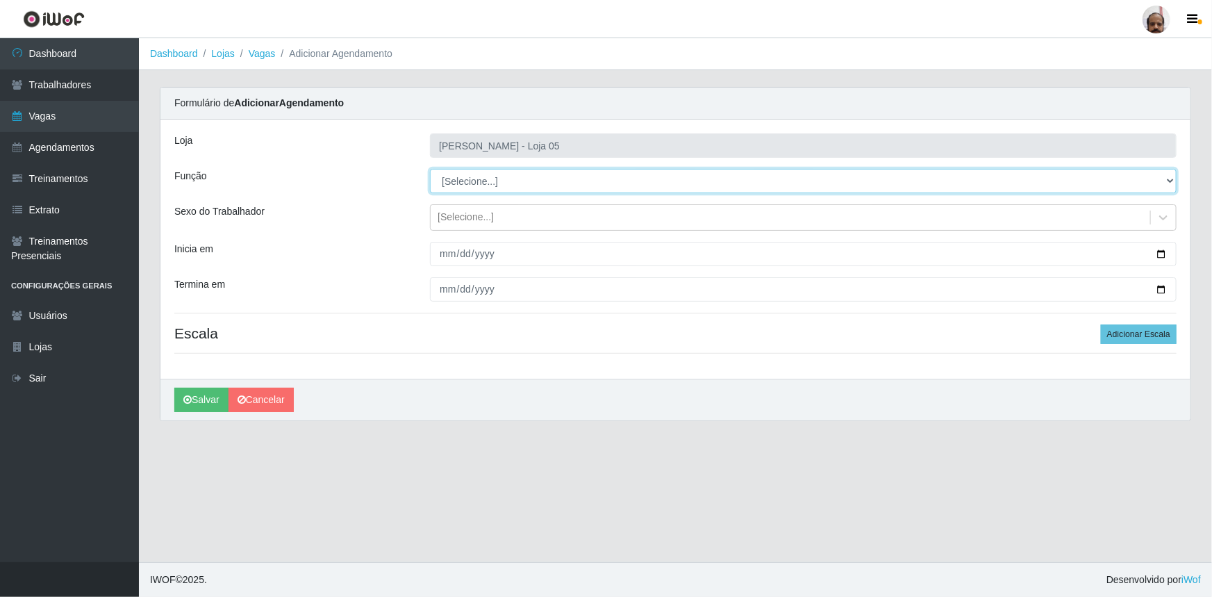
click at [1172, 180] on select "[Selecione...] ASG ASG + ASG ++ Auxiliar de Depósito Auxiliar de Depósito + Aux…" at bounding box center [803, 181] width 747 height 24
select select "82"
click at [430, 169] on select "[Selecione...] ASG ASG + ASG ++ Auxiliar de Depósito Auxiliar de Depósito + Aux…" at bounding box center [803, 181] width 747 height 24
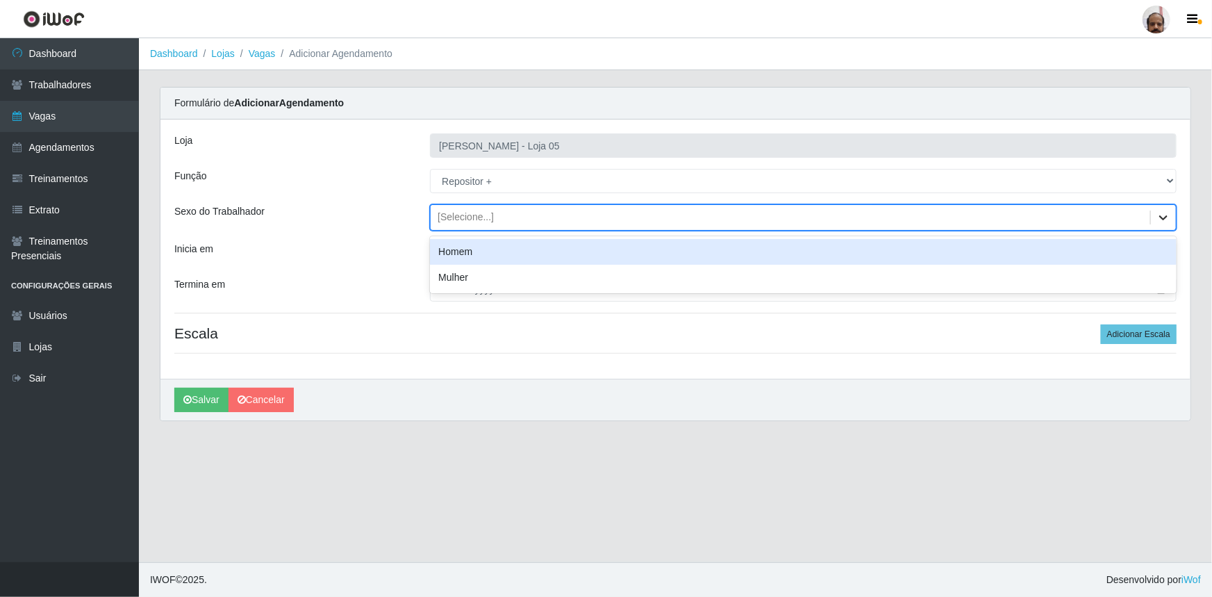
click at [1168, 222] on icon at bounding box center [1163, 217] width 14 height 14
click at [477, 253] on div "Homem" at bounding box center [803, 252] width 747 height 26
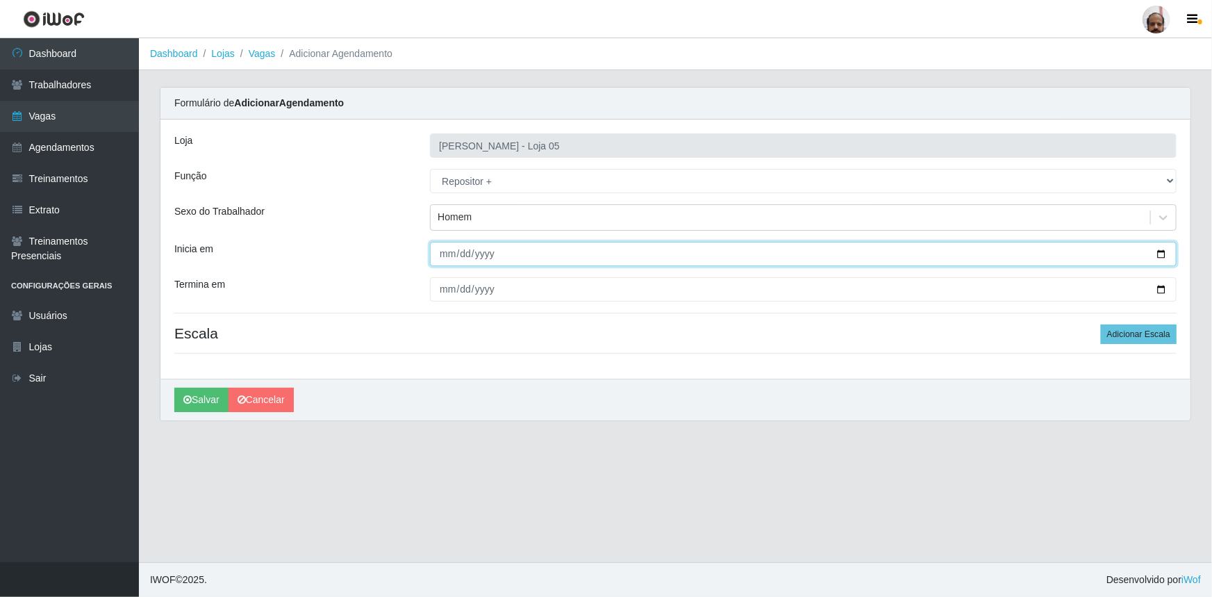
click at [1162, 250] on input "Inicia em" at bounding box center [803, 254] width 747 height 24
type input "[DATE]"
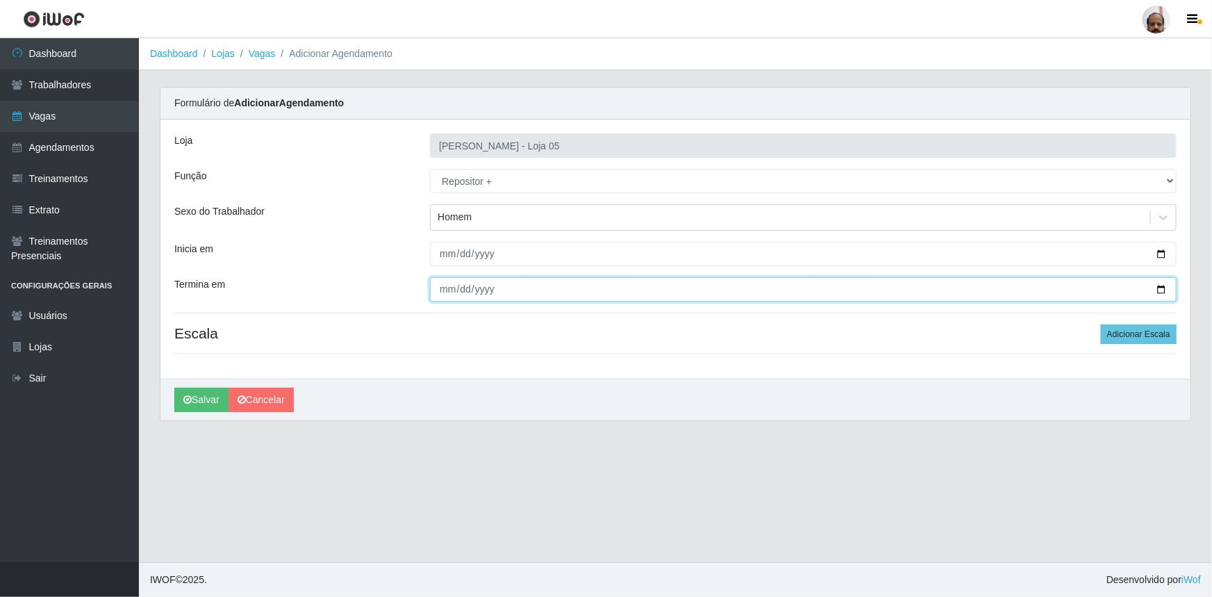
click at [1158, 289] on input "Termina em" at bounding box center [803, 289] width 747 height 24
type input "[DATE]"
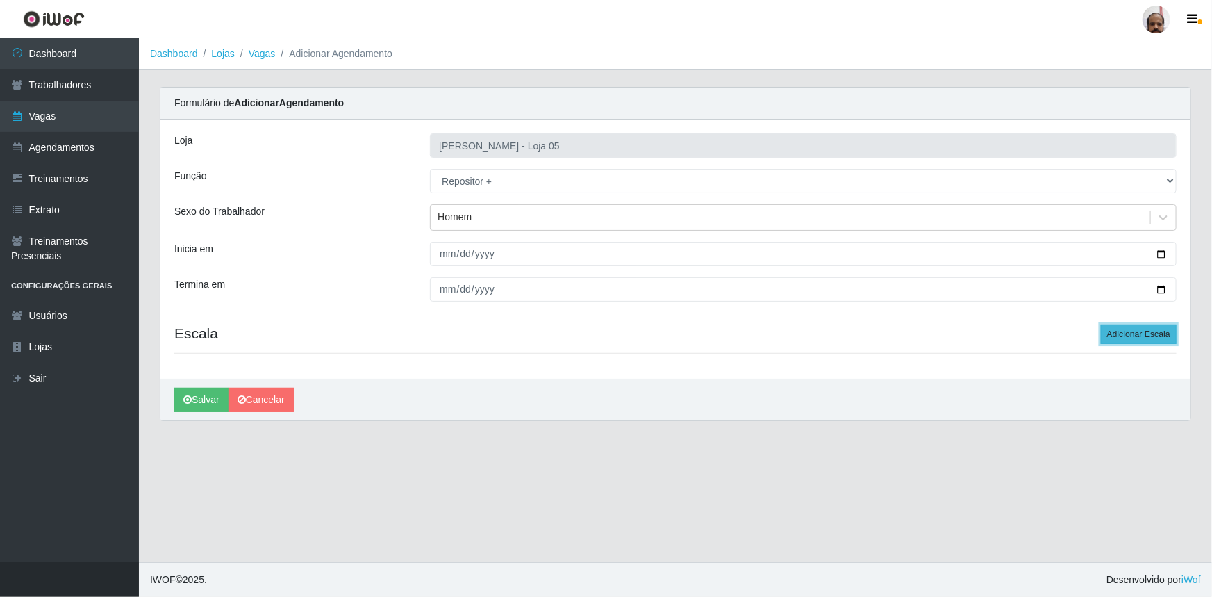
click at [1141, 339] on button "Adicionar Escala" at bounding box center [1139, 333] width 76 height 19
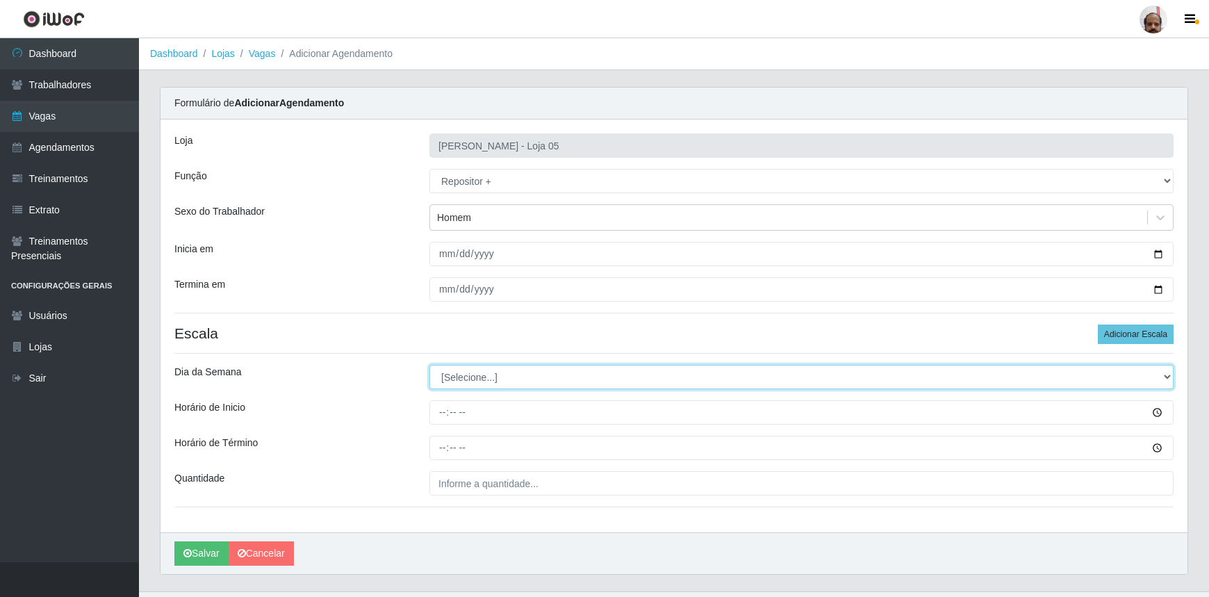
click at [1167, 379] on select "[Selecione...] Segunda Terça Quarta Quinta Sexta Sábado Domingo" at bounding box center [801, 377] width 744 height 24
select select "1"
click at [429, 365] on select "[Selecione...] Segunda Terça Quarta Quinta Sexta Sábado Domingo" at bounding box center [801, 377] width 744 height 24
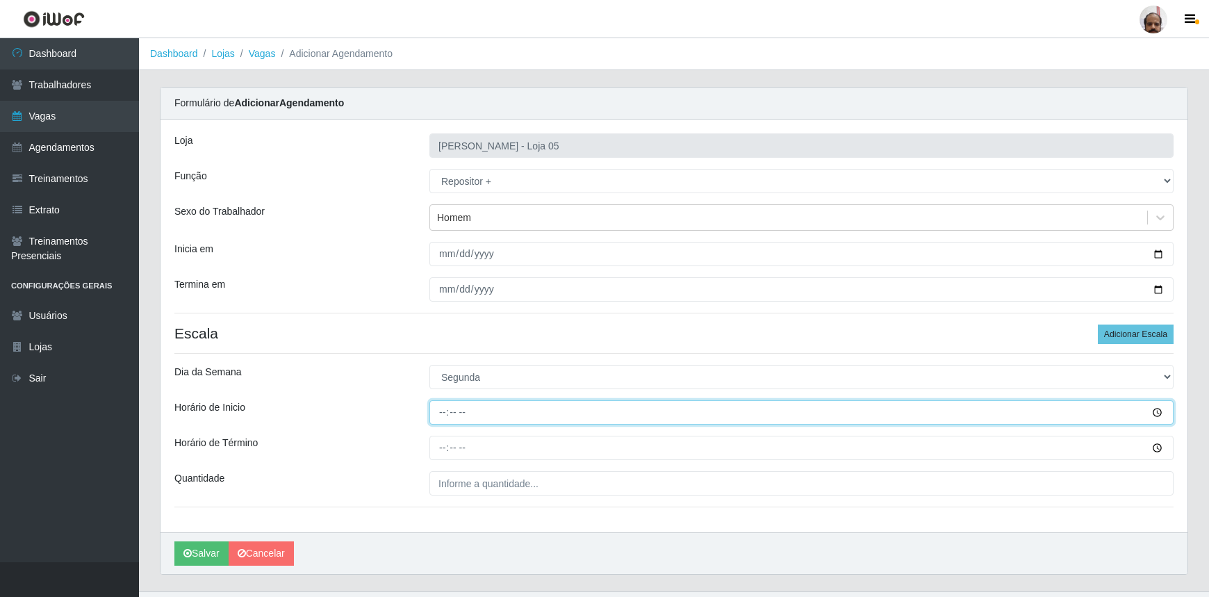
click at [445, 410] on input "Horário de Inicio" at bounding box center [801, 412] width 744 height 24
type input "23:00"
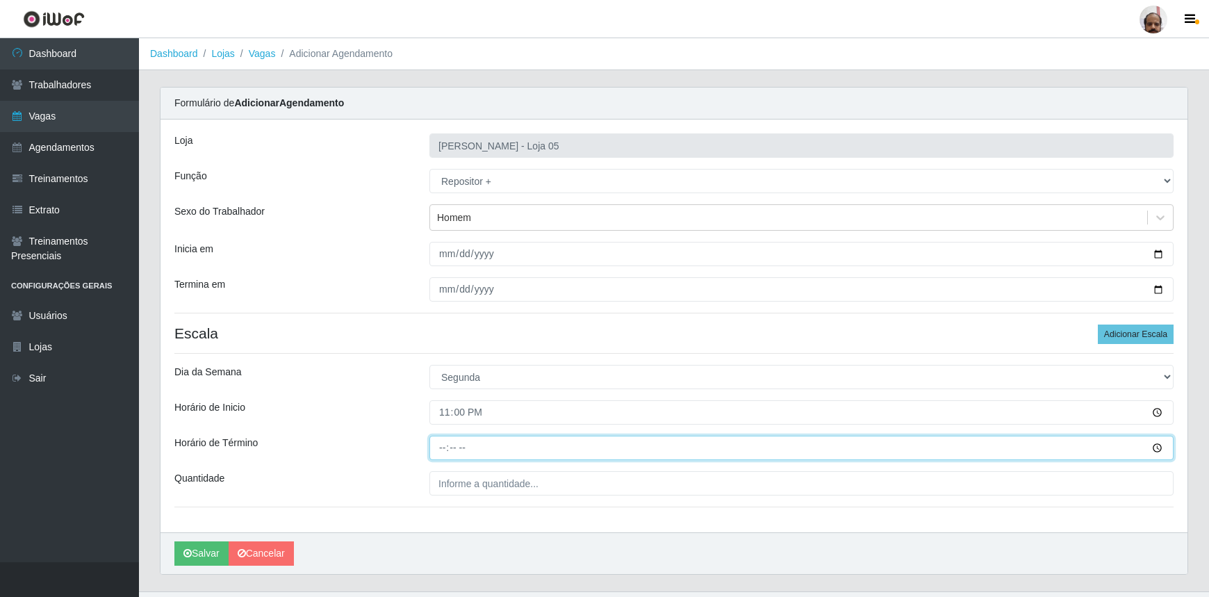
click at [433, 451] on input "Horário de Término" at bounding box center [801, 447] width 744 height 24
type input "05:00"
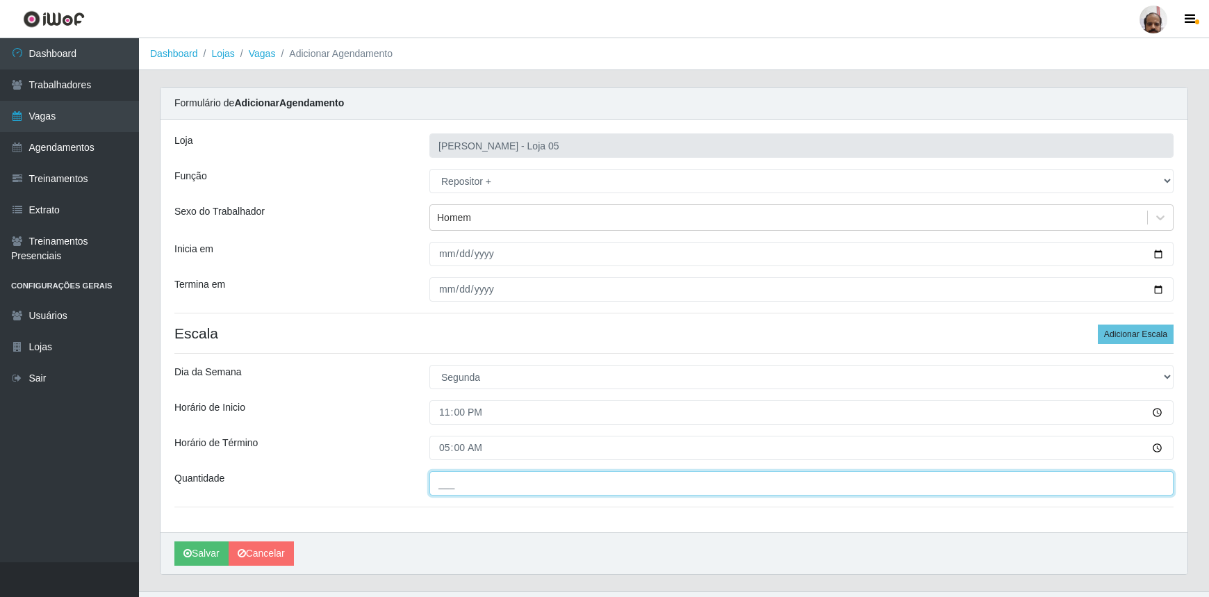
click at [576, 489] on input "___" at bounding box center [801, 483] width 744 height 24
type input "5__"
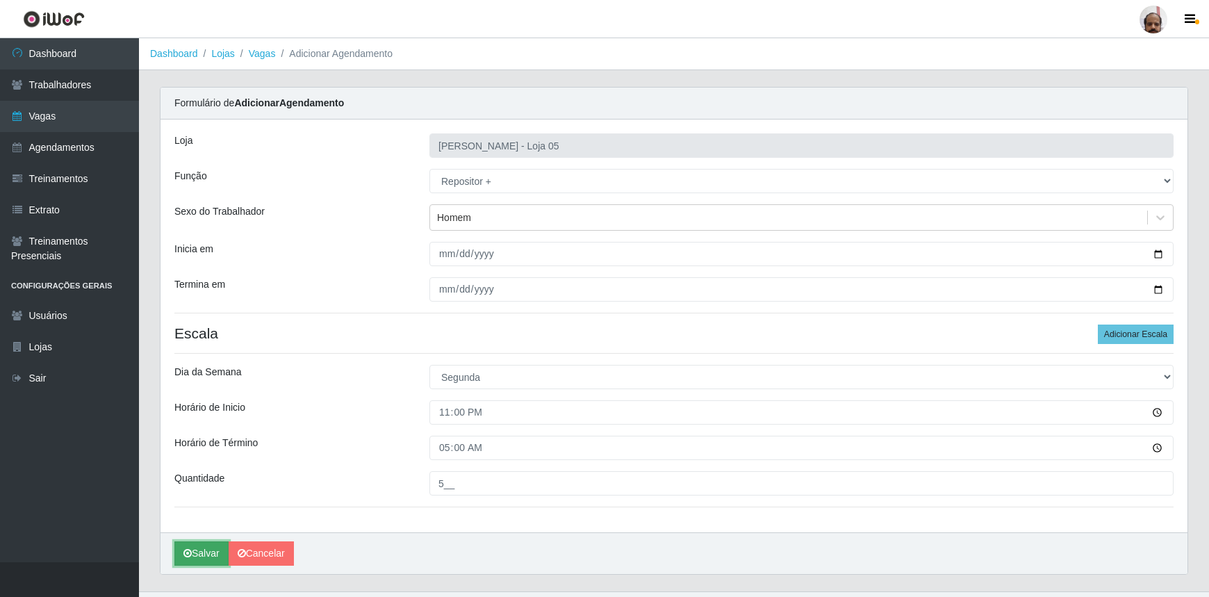
click at [195, 546] on button "Salvar" at bounding box center [201, 553] width 54 height 24
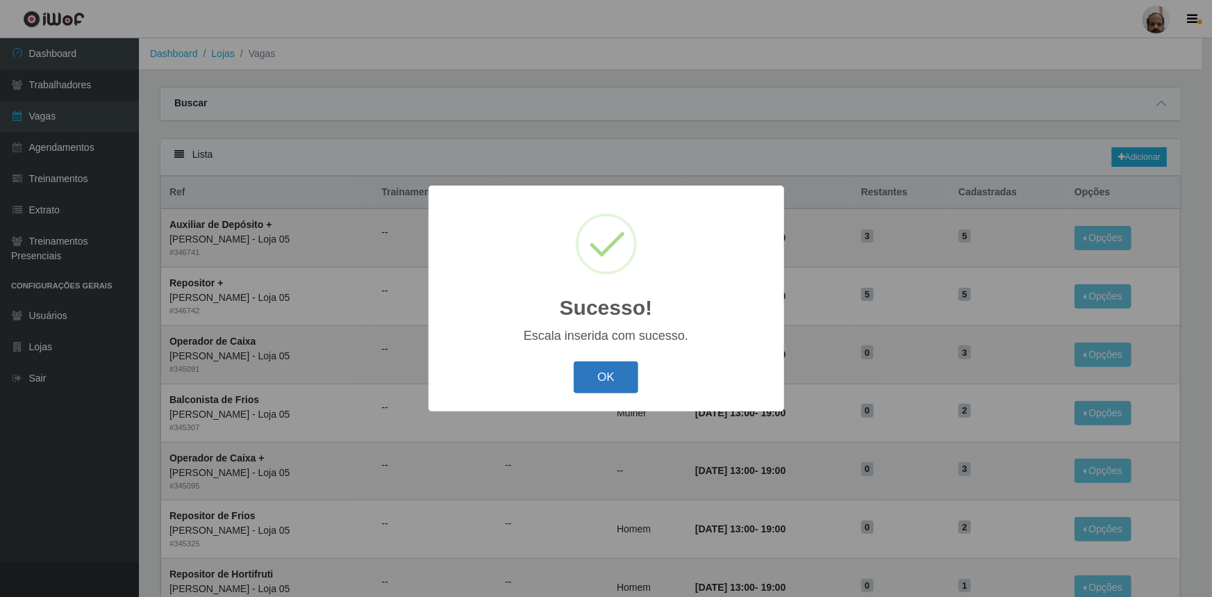
click at [576, 388] on button "OK" at bounding box center [606, 377] width 65 height 33
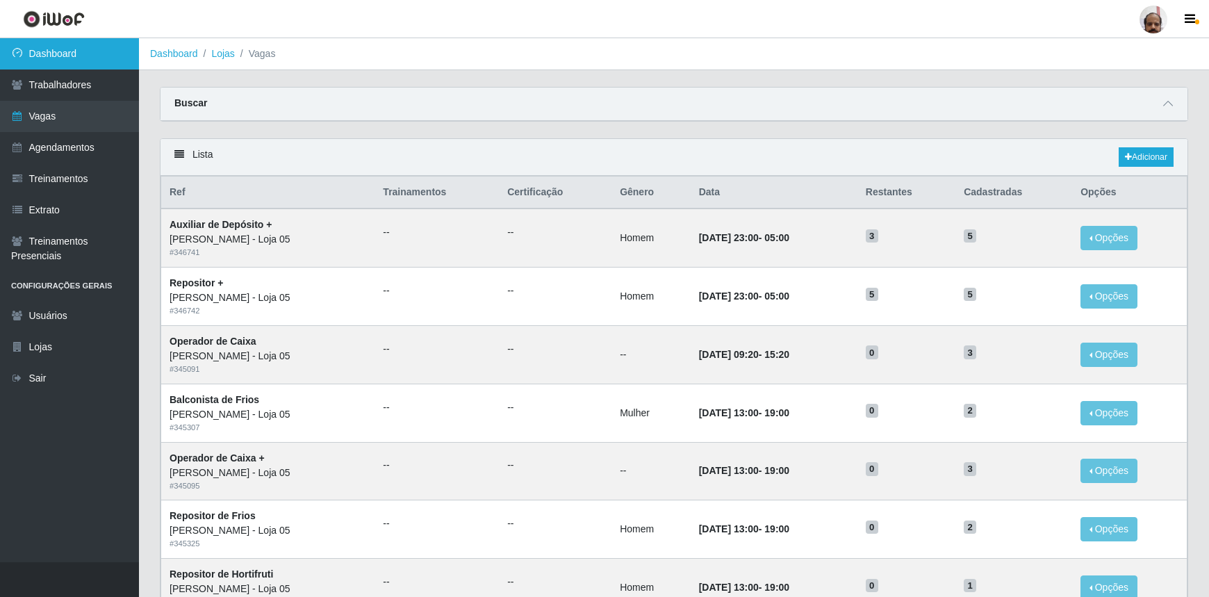
click at [67, 51] on link "Dashboard" at bounding box center [69, 53] width 139 height 31
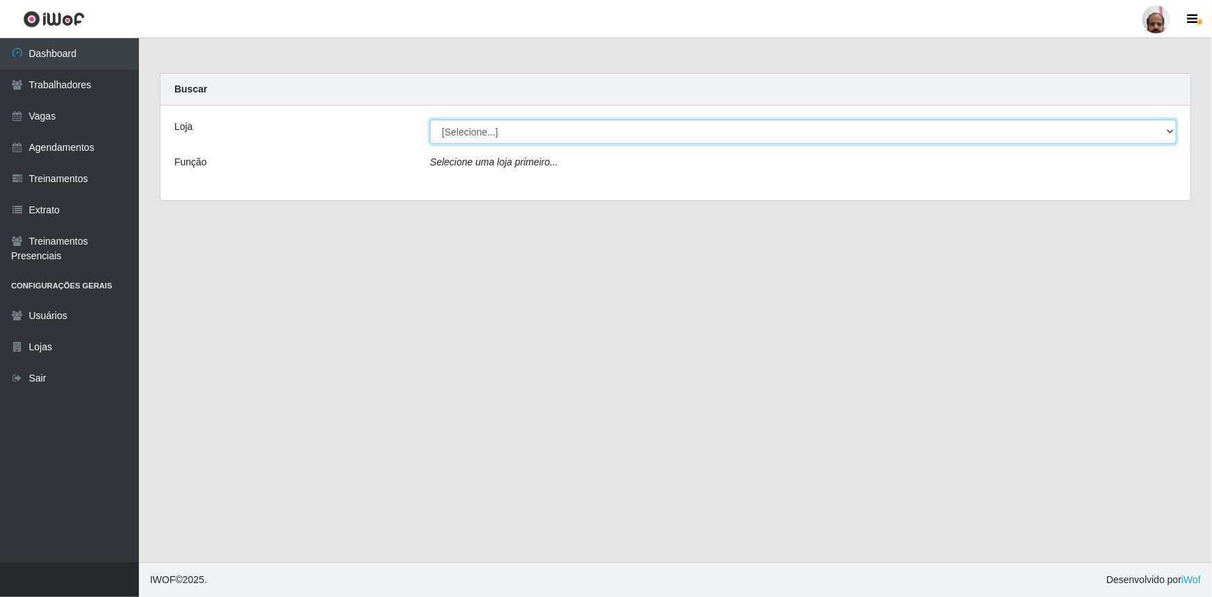
click at [1169, 133] on select "[Selecione...] Mar Vermelho - Loja 05" at bounding box center [803, 131] width 747 height 24
select select "252"
click at [430, 119] on select "[Selecione...] Mar Vermelho - Loja 05" at bounding box center [803, 131] width 747 height 24
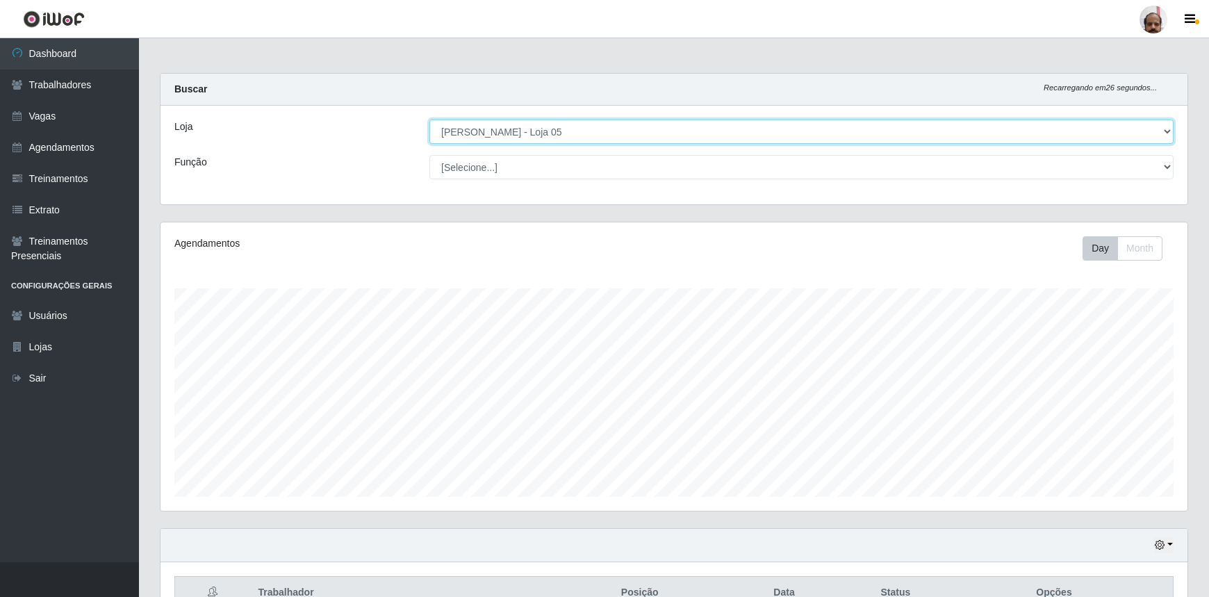
scroll to position [288, 1027]
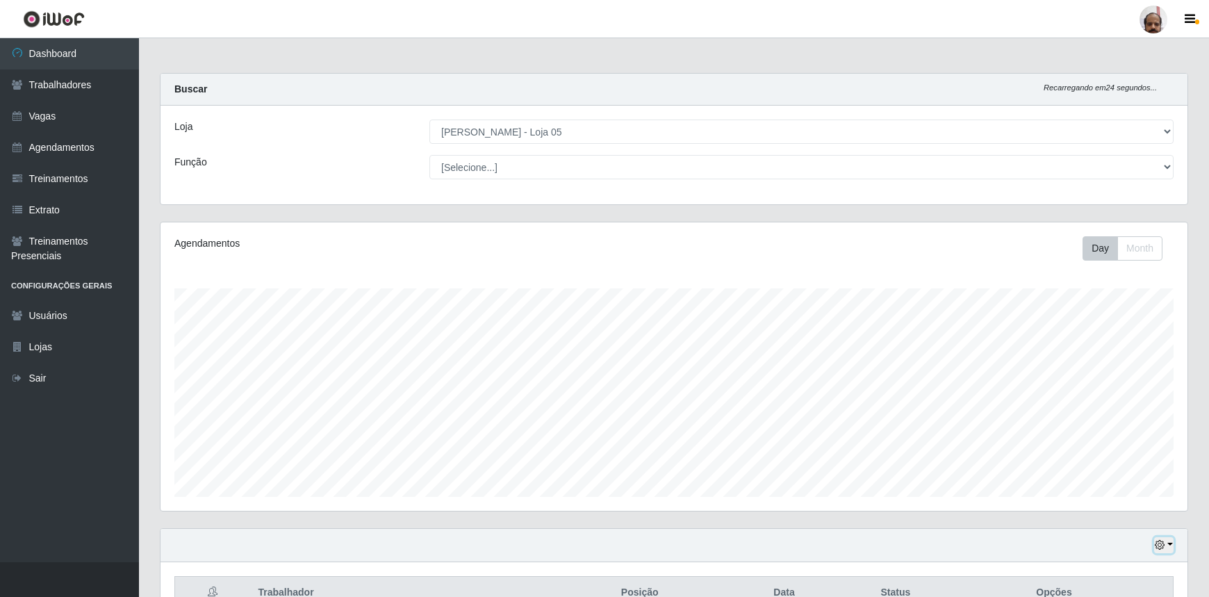
click at [1168, 542] on button "button" at bounding box center [1163, 545] width 19 height 16
click at [1086, 458] on button "3 dias" at bounding box center [1116, 464] width 110 height 29
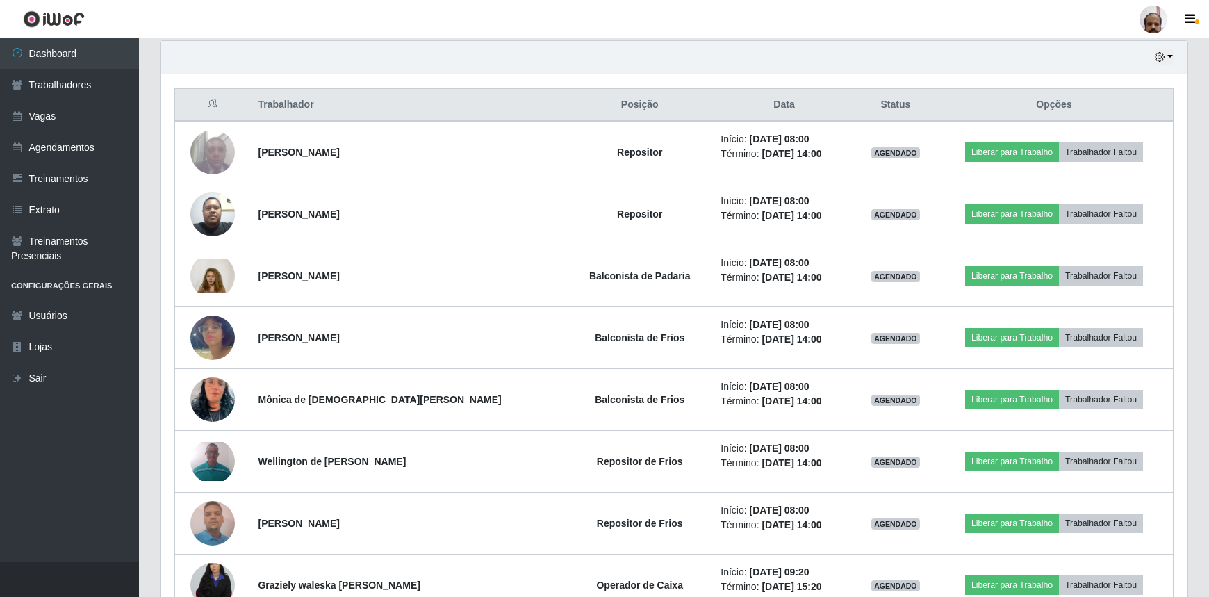
scroll to position [235, 0]
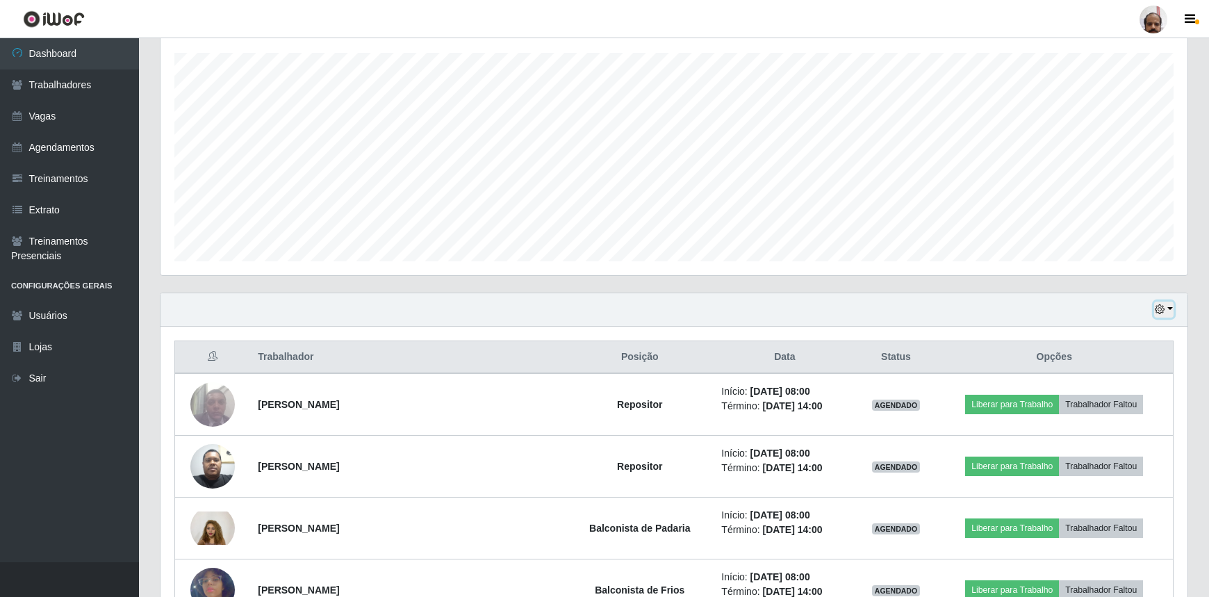
click at [1161, 312] on icon "button" at bounding box center [1159, 309] width 10 height 10
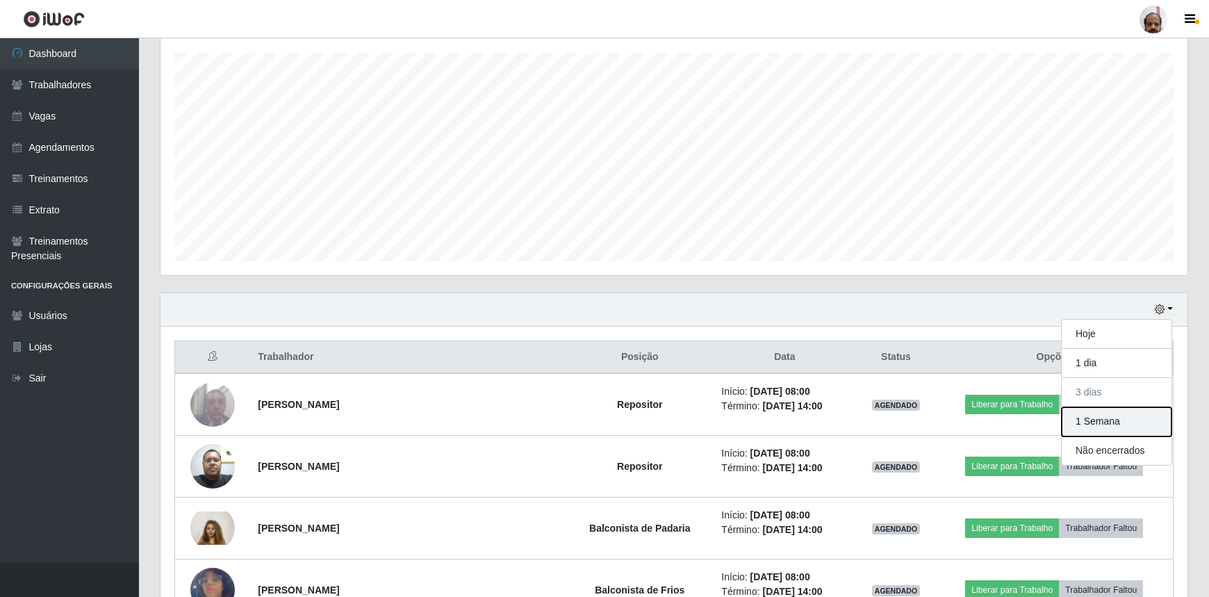
click at [1107, 424] on button "1 Semana" at bounding box center [1116, 421] width 110 height 29
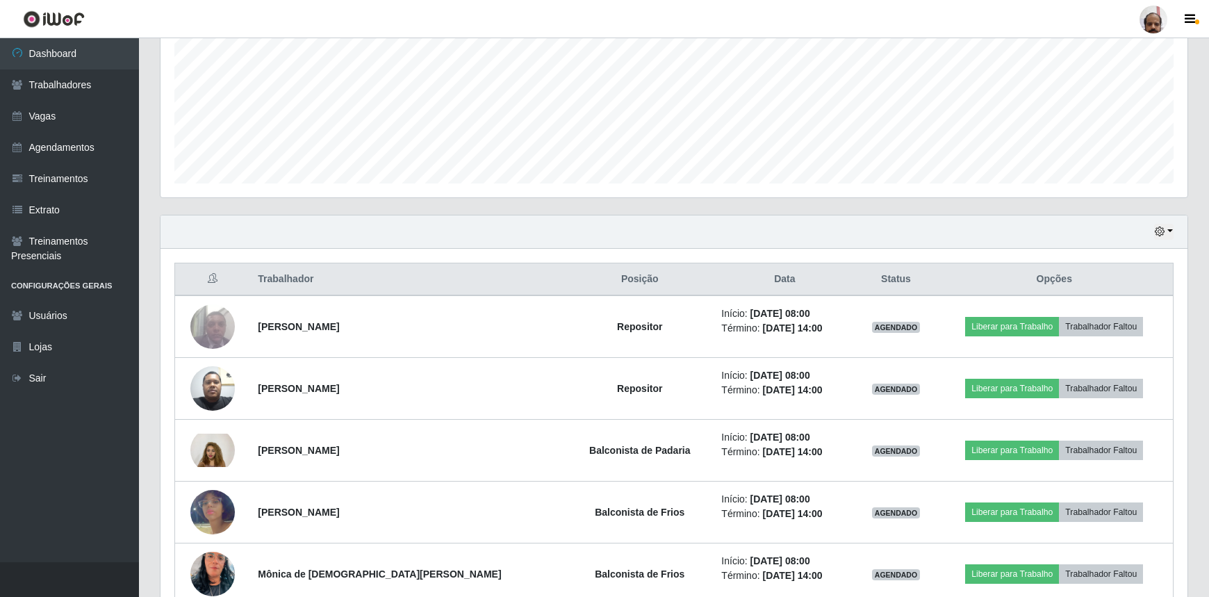
scroll to position [299, 0]
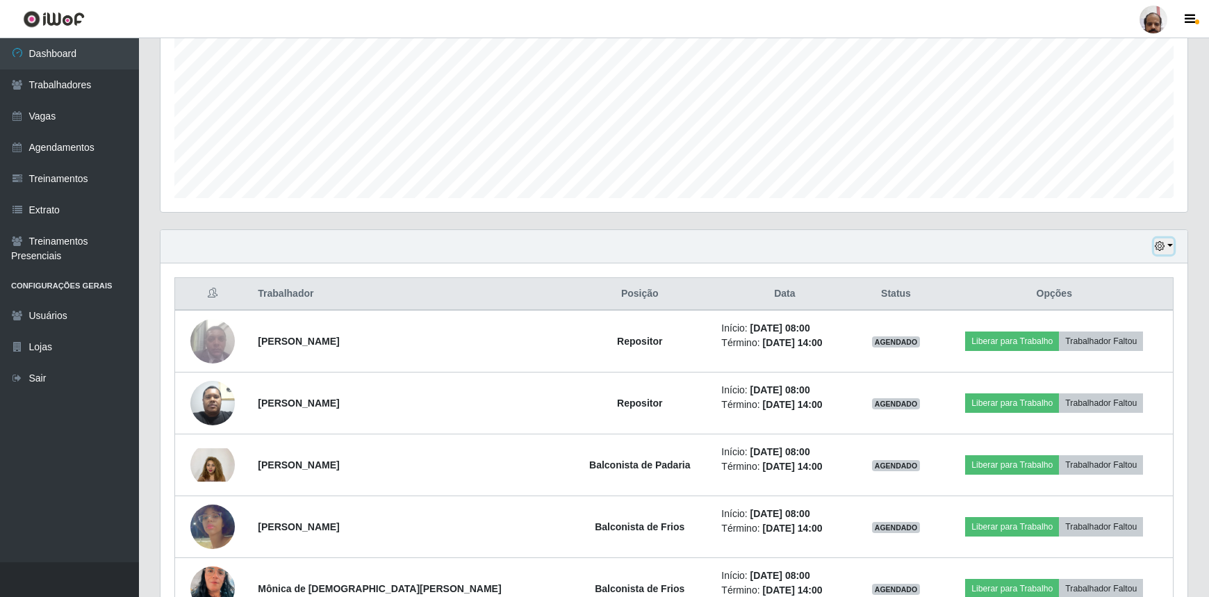
click at [1164, 248] on icon "button" at bounding box center [1159, 246] width 10 height 10
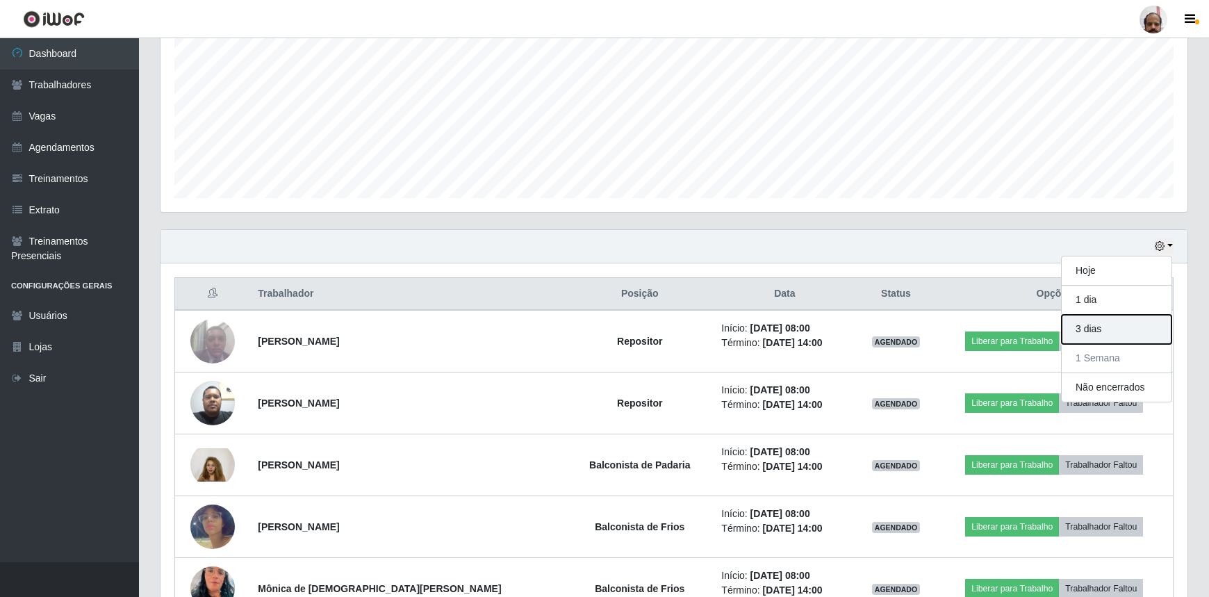
click at [1095, 335] on button "3 dias" at bounding box center [1116, 329] width 110 height 29
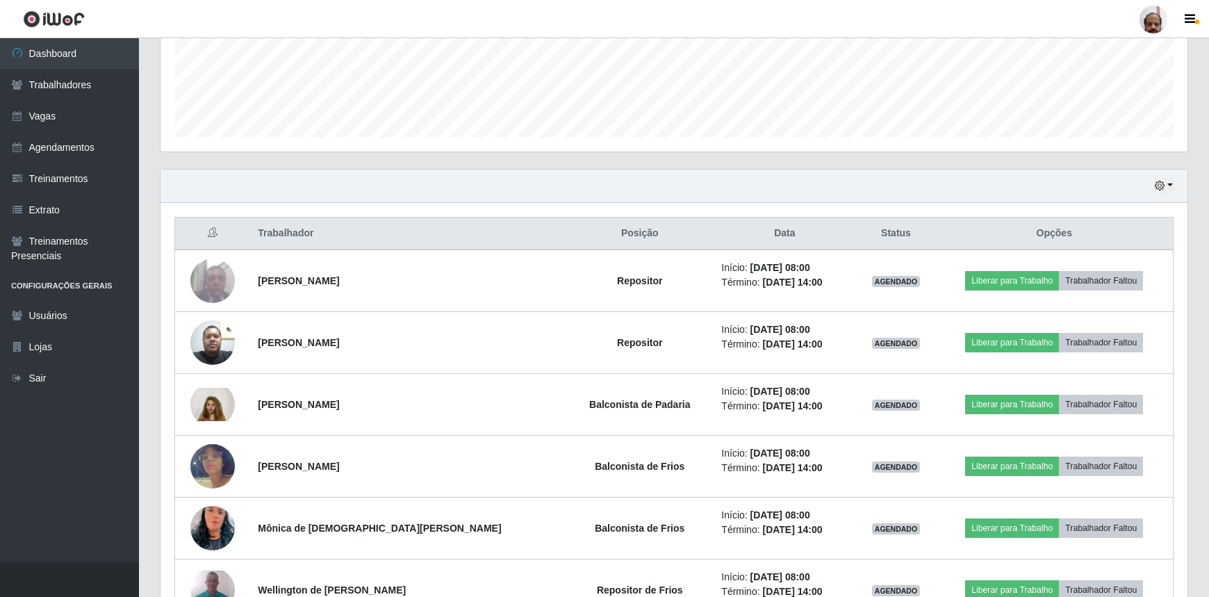
scroll to position [169, 0]
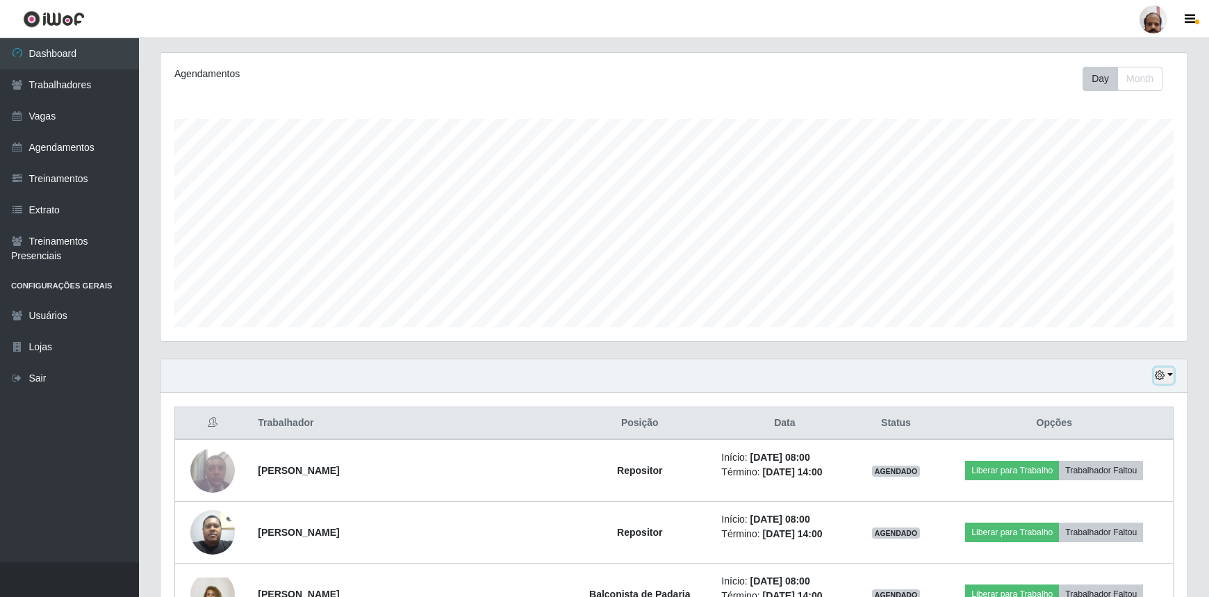
click at [1159, 379] on icon "button" at bounding box center [1159, 375] width 10 height 10
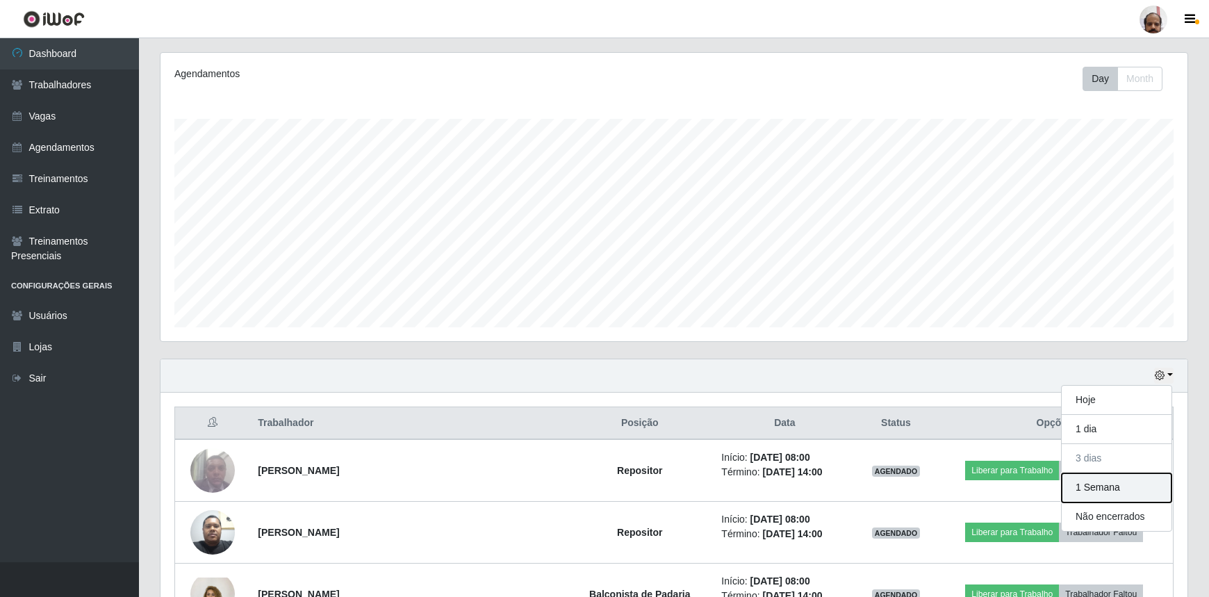
click at [1115, 492] on button "1 Semana" at bounding box center [1116, 487] width 110 height 29
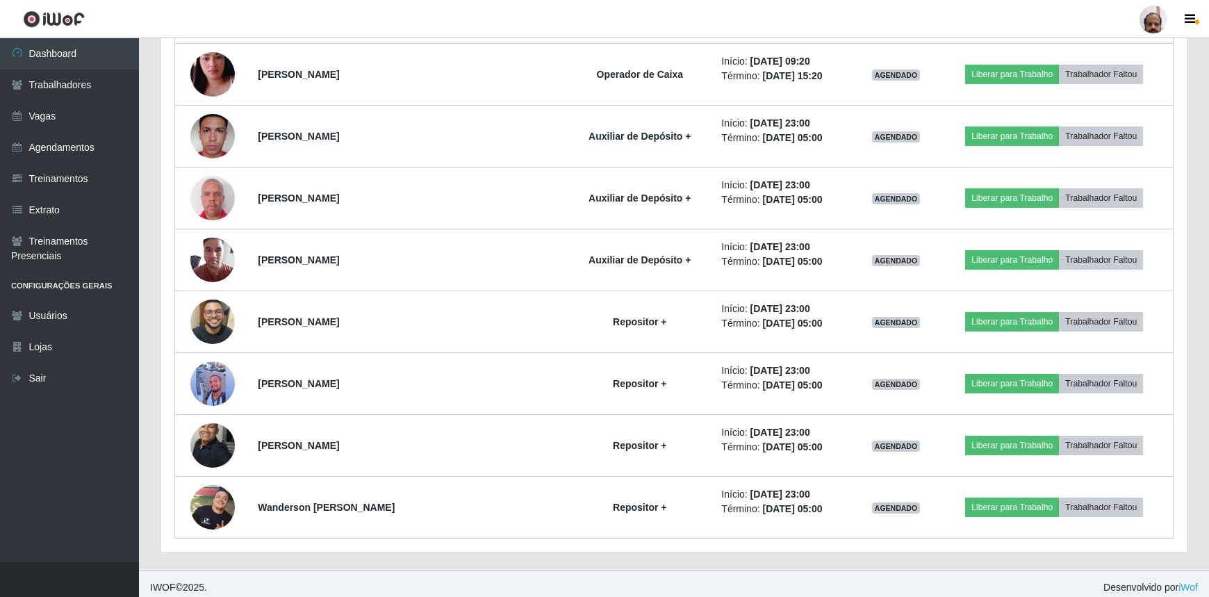
scroll to position [1620, 0]
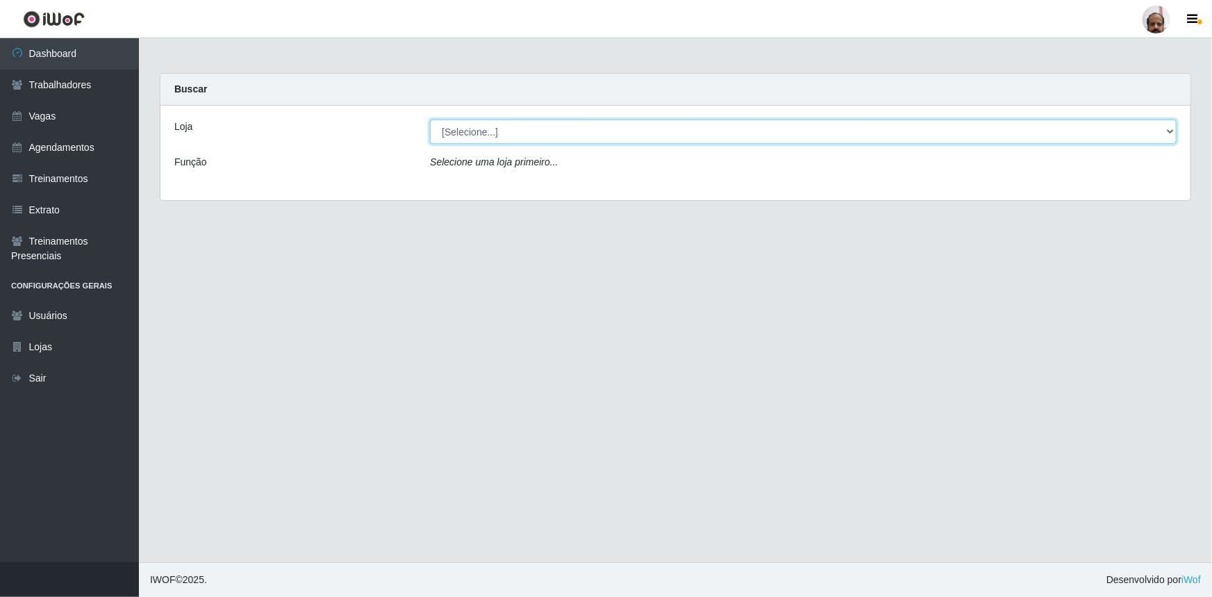
click at [1160, 136] on select "[Selecione...] Mar Vermelho - Loja 05" at bounding box center [803, 131] width 747 height 24
select select "252"
click at [430, 119] on select "[Selecione...] Mar Vermelho - Loja 05" at bounding box center [803, 131] width 747 height 24
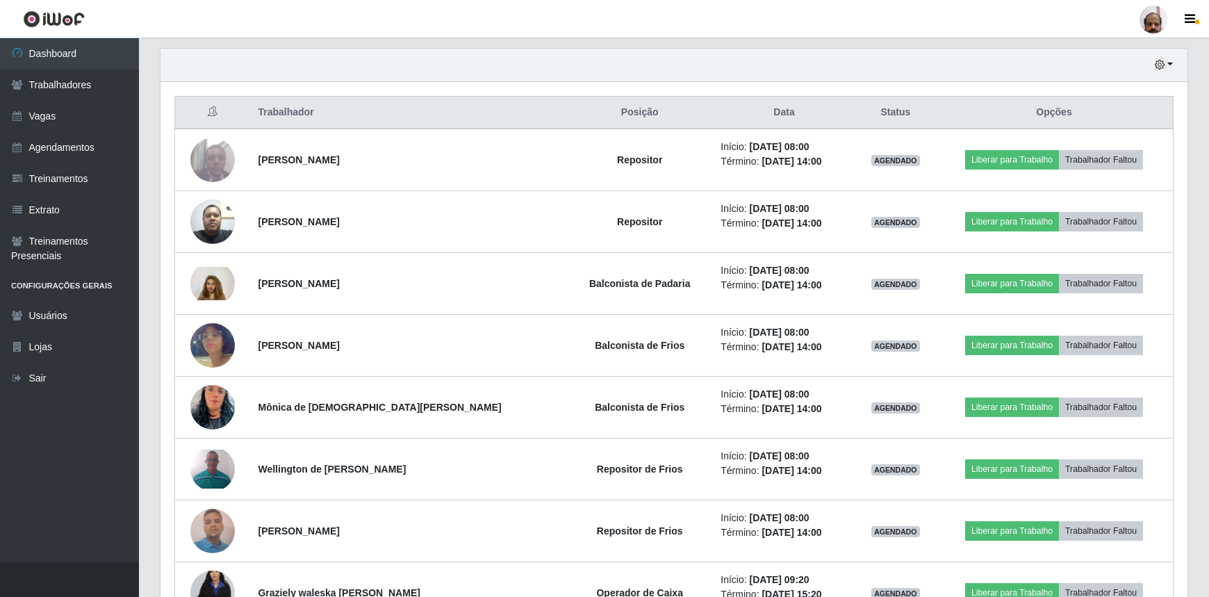
scroll to position [293, 0]
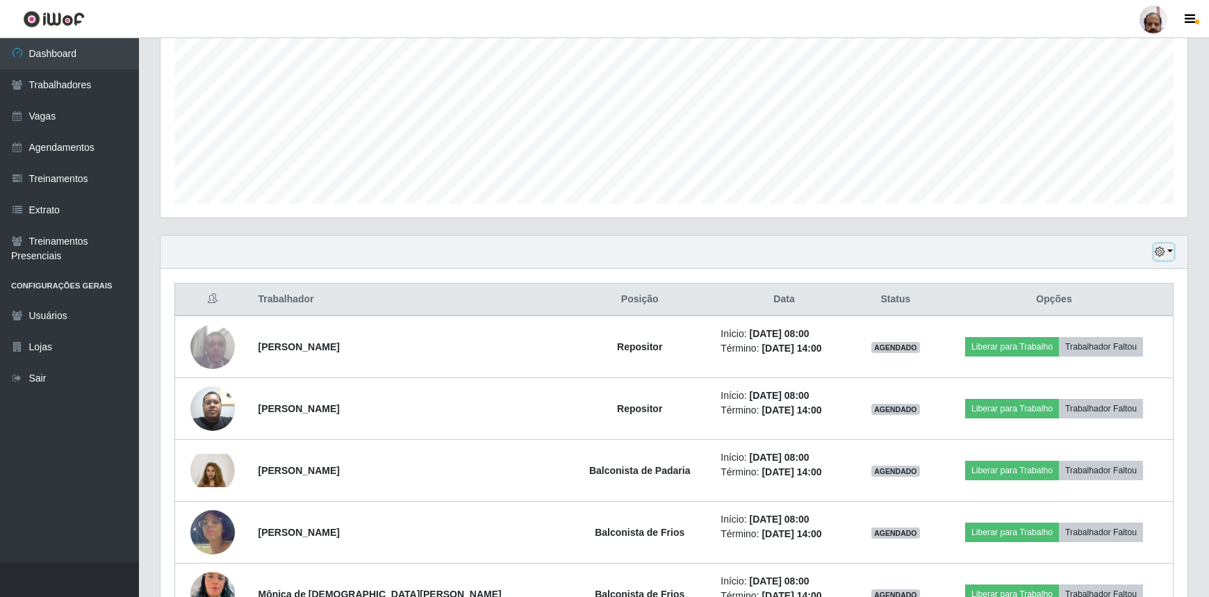
click at [1168, 249] on button "button" at bounding box center [1163, 252] width 19 height 16
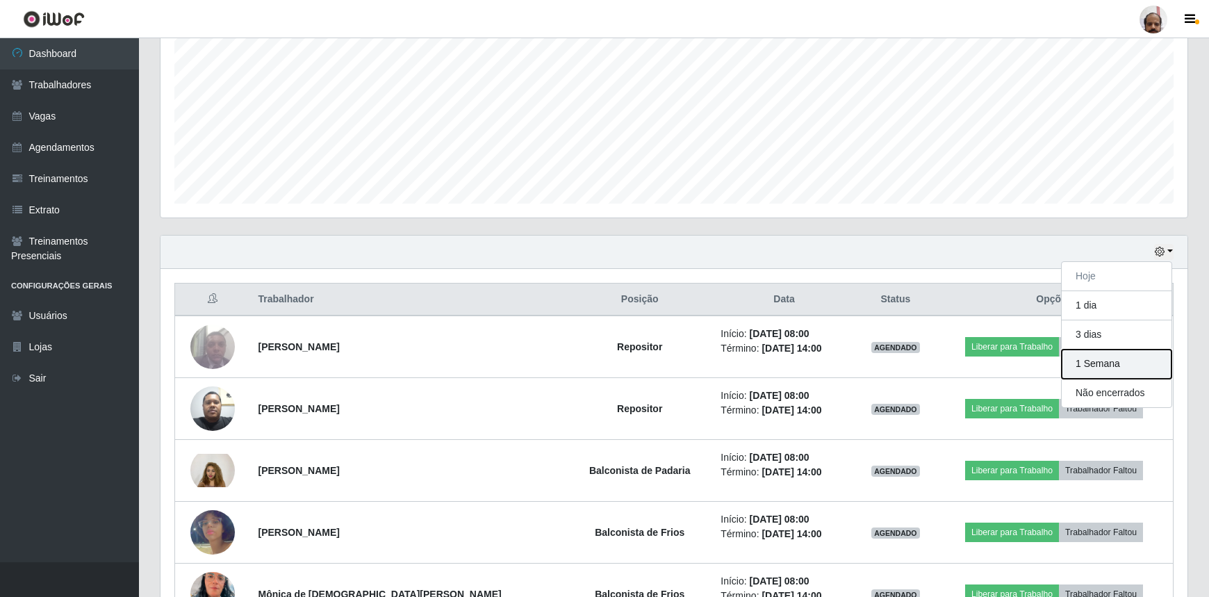
click at [1094, 360] on button "1 Semana" at bounding box center [1116, 363] width 110 height 29
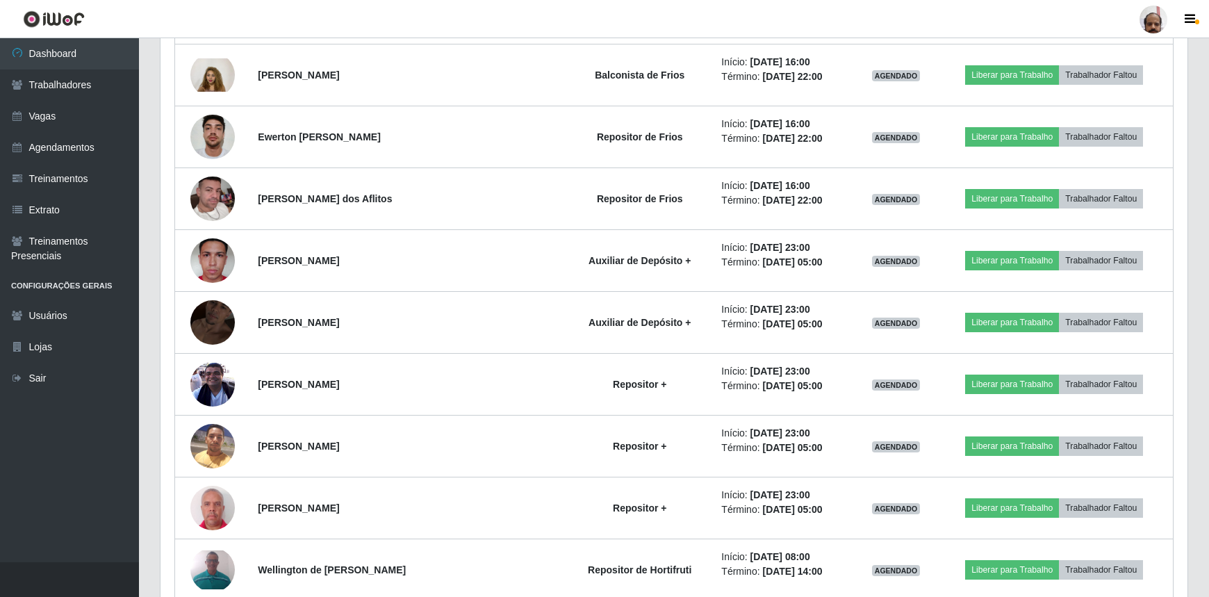
scroll to position [1361, 0]
